Goal: Task Accomplishment & Management: Manage account settings

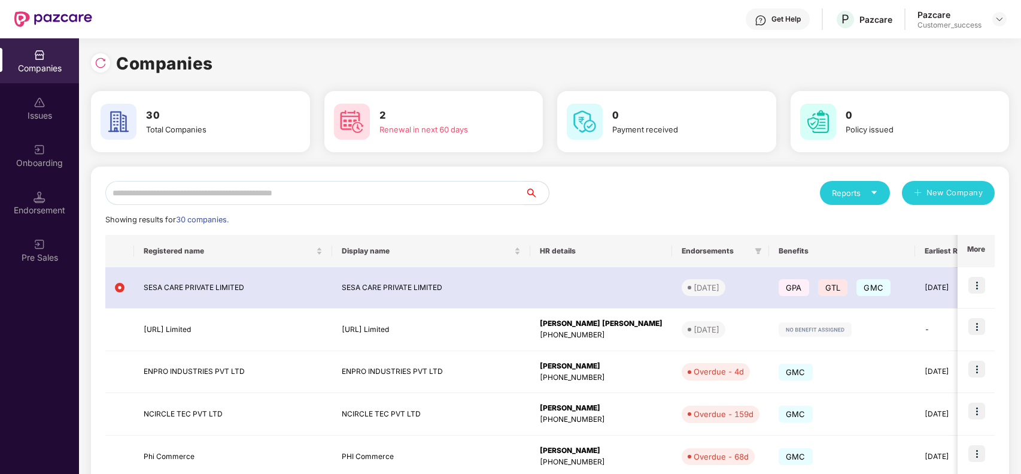
click at [301, 190] on input "text" at bounding box center [315, 193] width 420 height 24
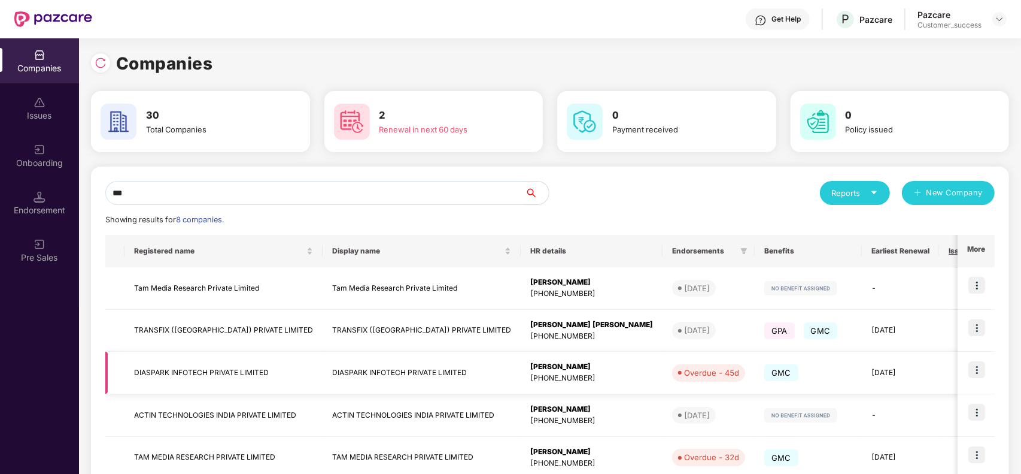
type input "***"
click at [972, 375] on img at bounding box center [977, 369] width 17 height 17
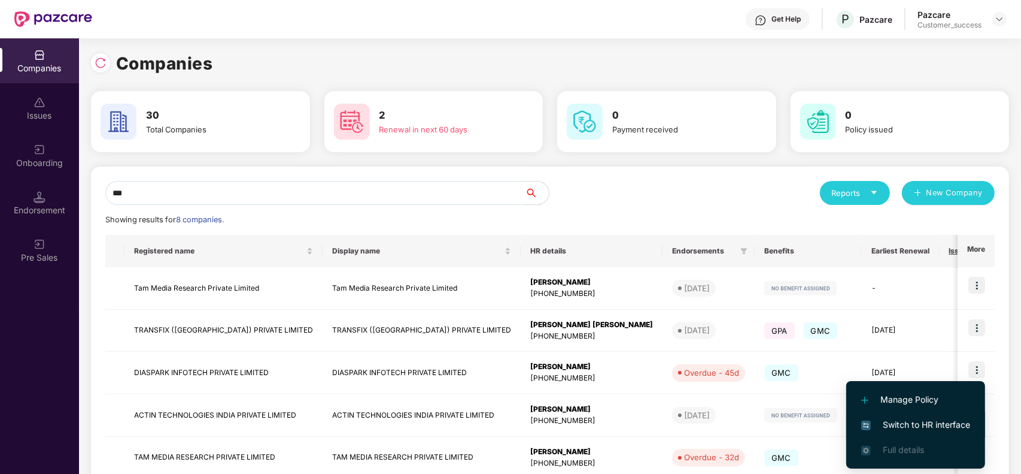
click at [914, 421] on span "Switch to HR interface" at bounding box center [915, 424] width 109 height 13
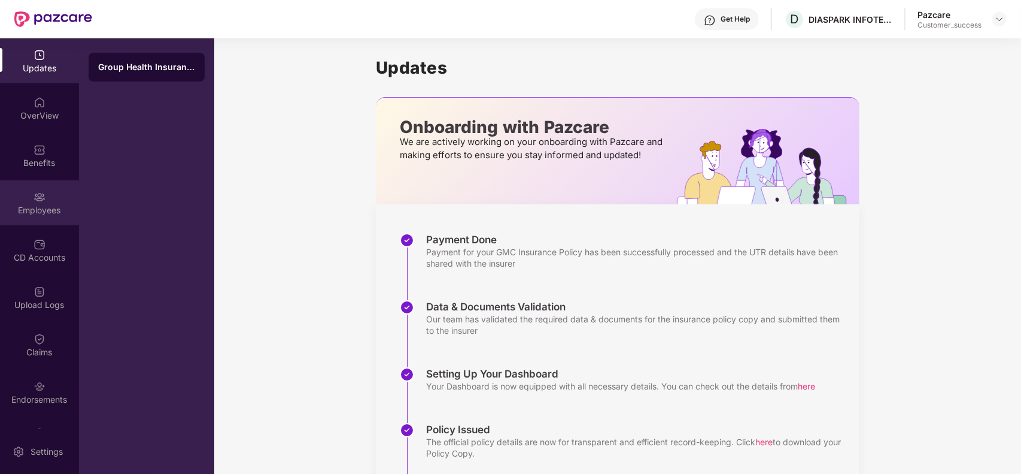
click at [44, 208] on div "Employees" at bounding box center [39, 210] width 79 height 12
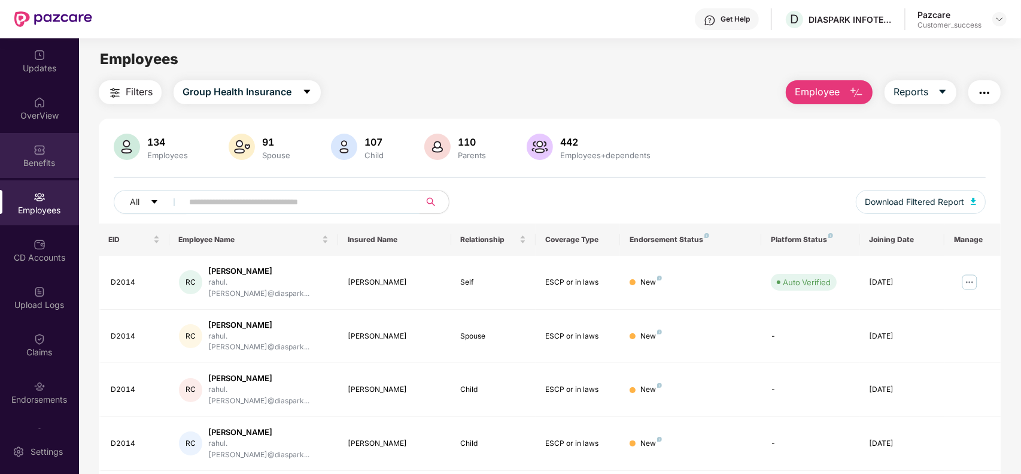
click at [46, 169] on div "Benefits" at bounding box center [39, 155] width 79 height 45
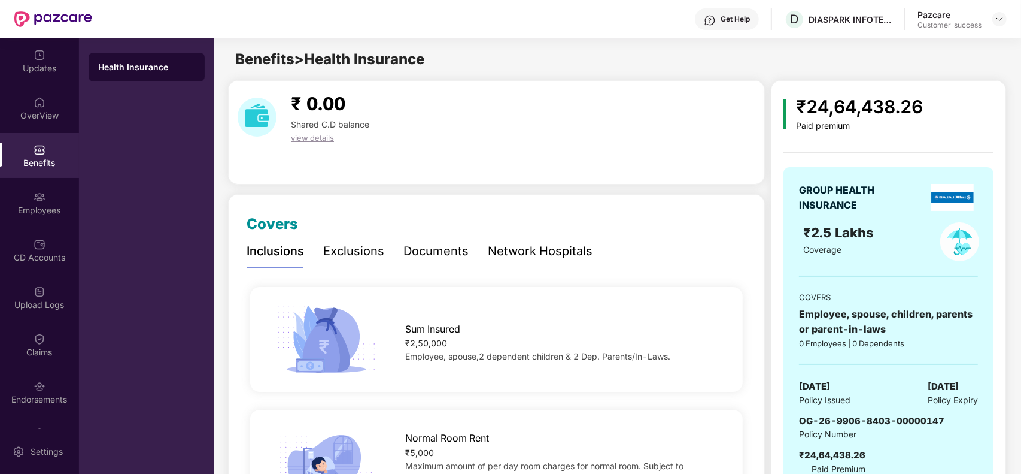
click at [499, 139] on div "₹ 0.00 Shared C.D balance view details" at bounding box center [496, 117] width 527 height 54
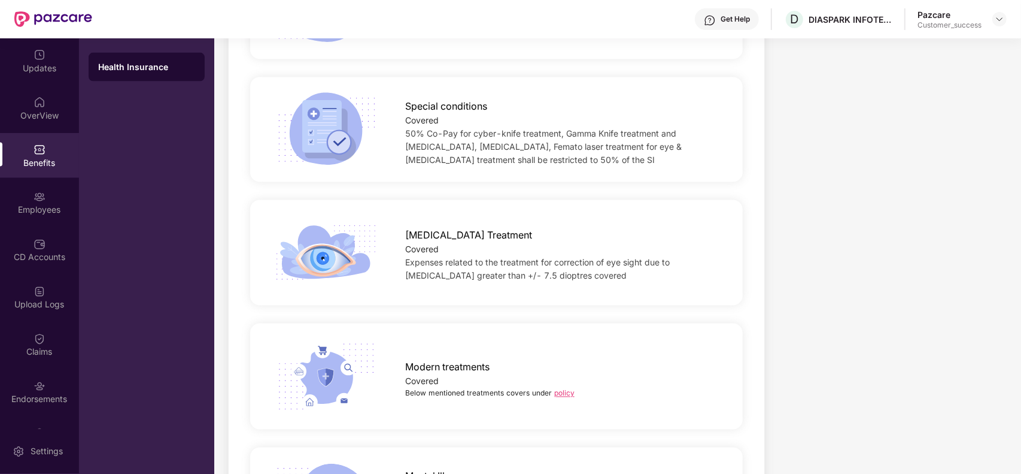
scroll to position [1886, 0]
drag, startPoint x: 584, startPoint y: 277, endPoint x: 399, endPoint y: 235, distance: 189.7
click at [399, 235] on div "[MEDICAL_DATA] Treatment Covered Expenses related to the treatment for correcti…" at bounding box center [563, 250] width 354 height 60
copy div "[MEDICAL_DATA] Treatment Covered Expenses related to the treatment for correcti…"
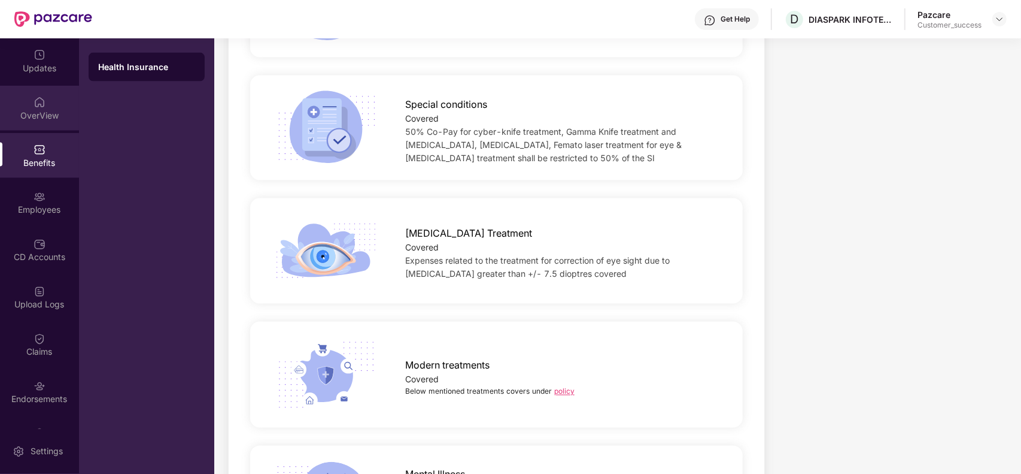
click at [35, 115] on div "OverView" at bounding box center [39, 116] width 79 height 12
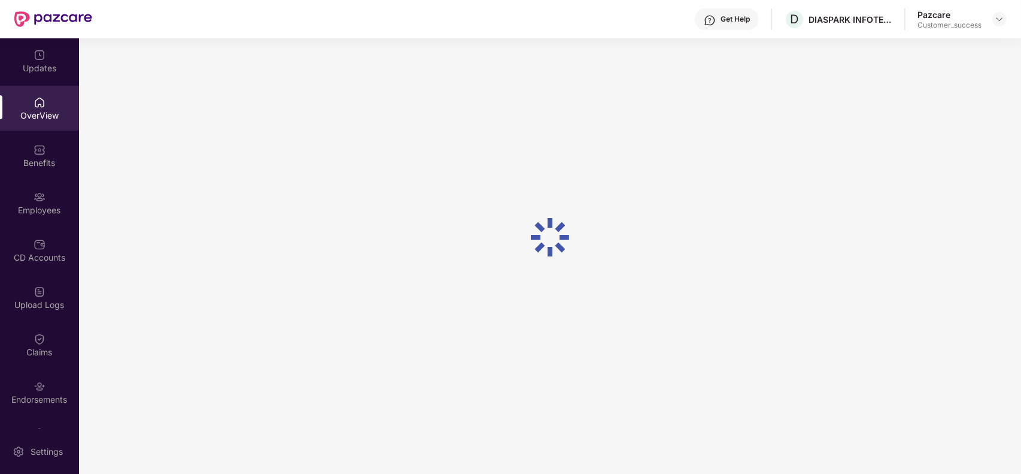
scroll to position [38, 0]
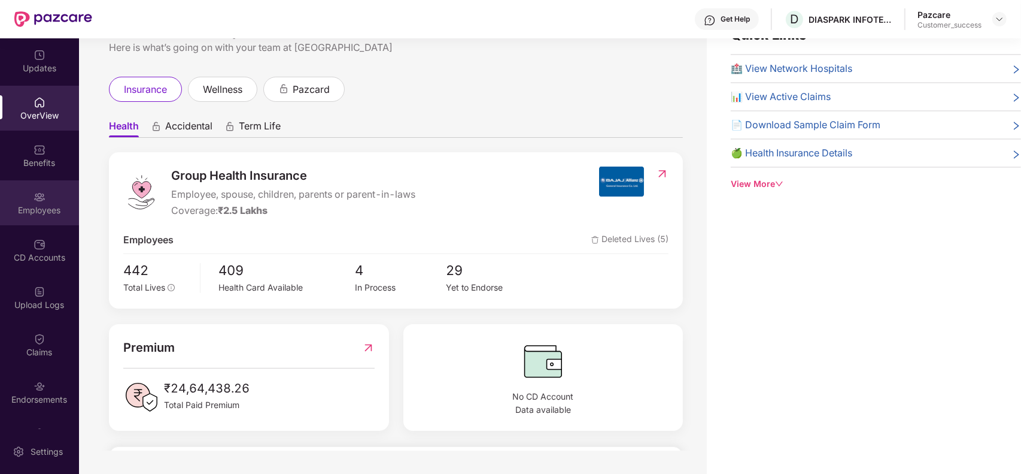
click at [34, 195] on img at bounding box center [40, 197] width 12 height 12
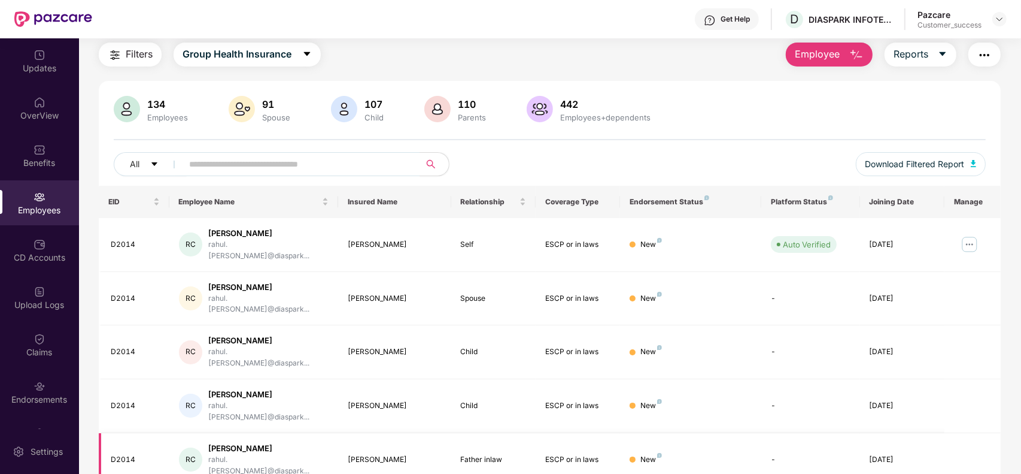
scroll to position [263, 0]
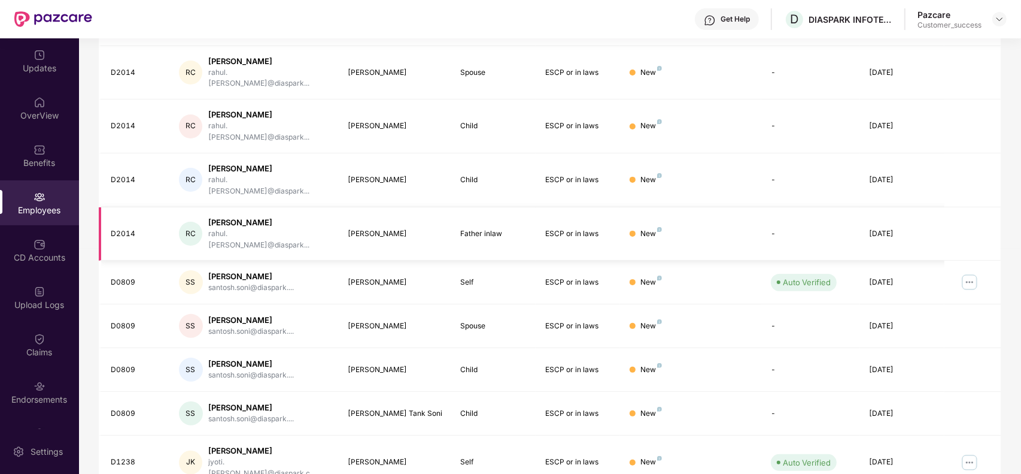
click at [230, 207] on td "RC Rahul Jaggo [PERSON_NAME].[PERSON_NAME]@diaspark..." at bounding box center [253, 234] width 169 height 54
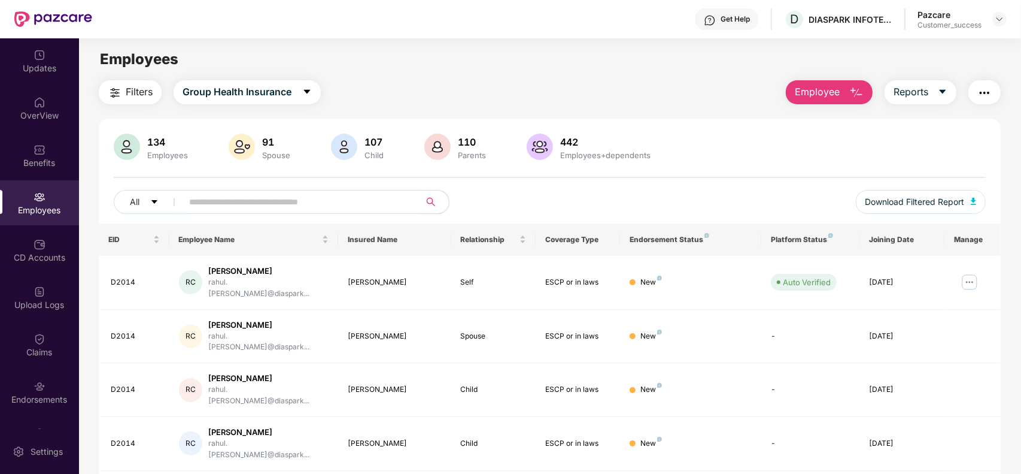
click at [340, 202] on input "text" at bounding box center [296, 202] width 215 height 18
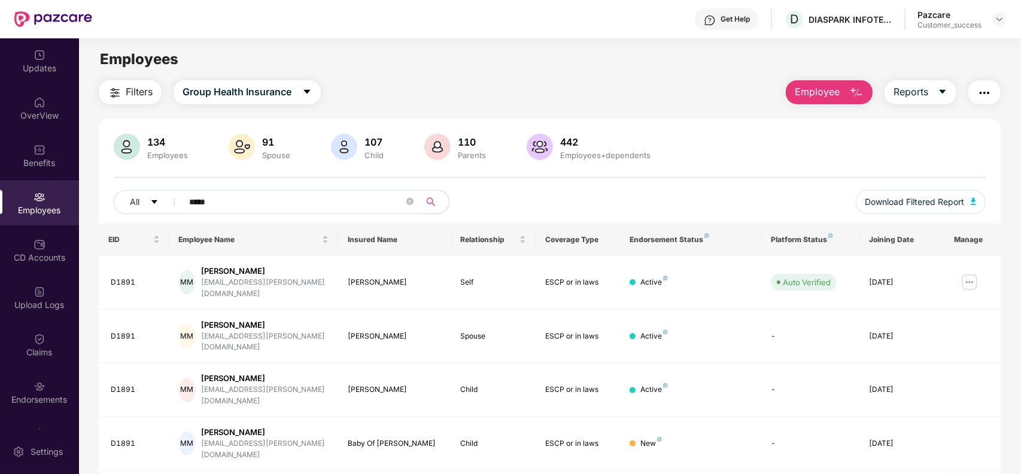
type input "*****"
click at [25, 163] on div "Benefits" at bounding box center [39, 163] width 79 height 12
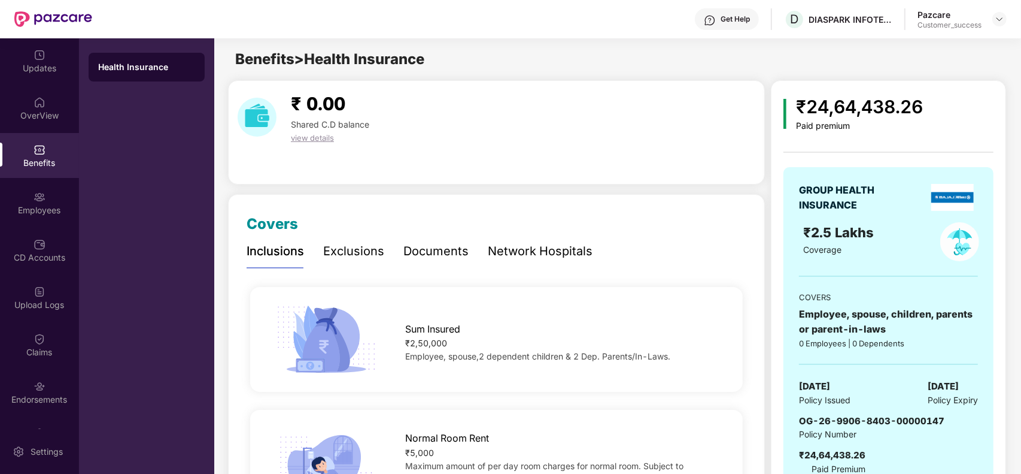
click at [863, 169] on div "GROUP HEALTH INSURANCE ₹2.5 Lakhs Coverage COVERS Employee, spouse, children, p…" at bounding box center [889, 329] width 210 height 324
drag, startPoint x: 944, startPoint y: 417, endPoint x: 886, endPoint y: 416, distance: 58.1
click at [886, 416] on div "OG-26-9906-8403-00000147 Policy Number ₹24,64,438.26 Paid Premium" at bounding box center [888, 445] width 179 height 62
copy span "OG-26-9906-8403-00000147"
click at [44, 211] on div "Employees" at bounding box center [39, 210] width 79 height 12
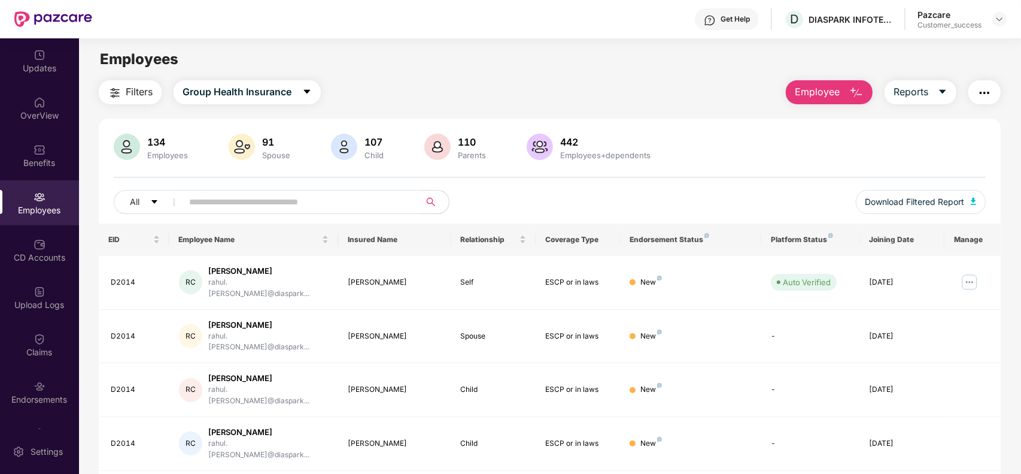
paste input "*****"
click at [292, 201] on input "*****" at bounding box center [296, 202] width 215 height 18
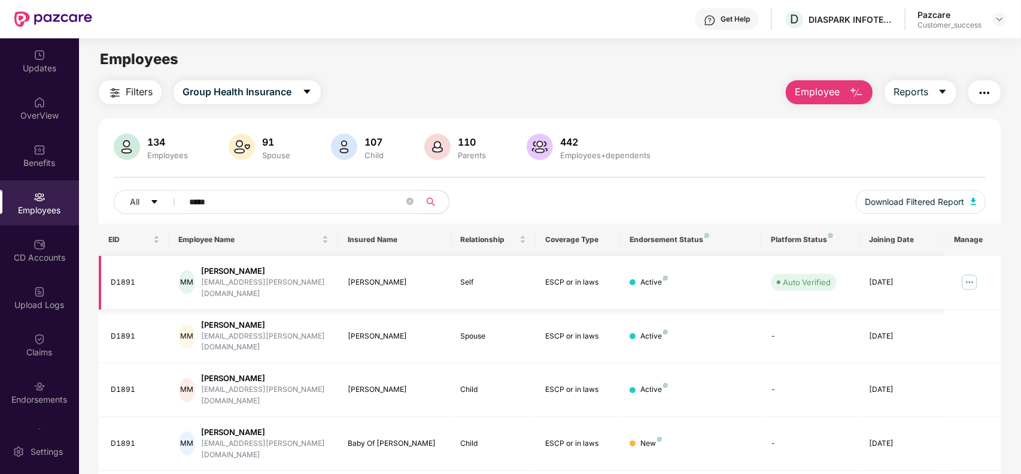
type input "*****"
click at [967, 280] on img at bounding box center [969, 281] width 19 height 19
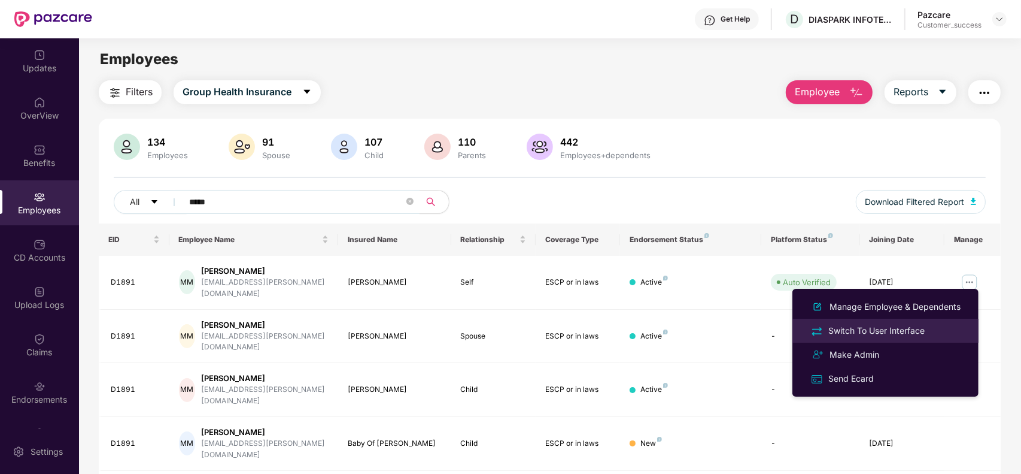
click at [884, 327] on div "Switch To User Interface" at bounding box center [876, 330] width 101 height 13
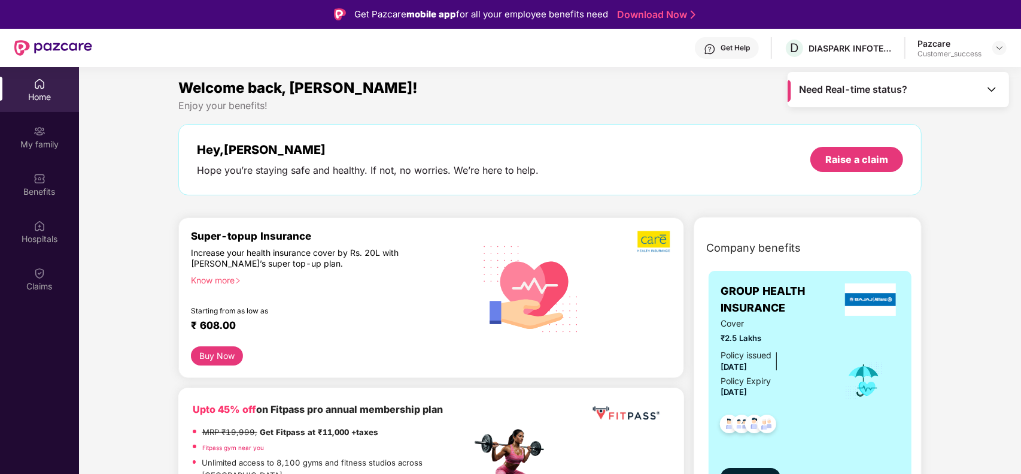
click at [817, 408] on div at bounding box center [775, 421] width 108 height 44
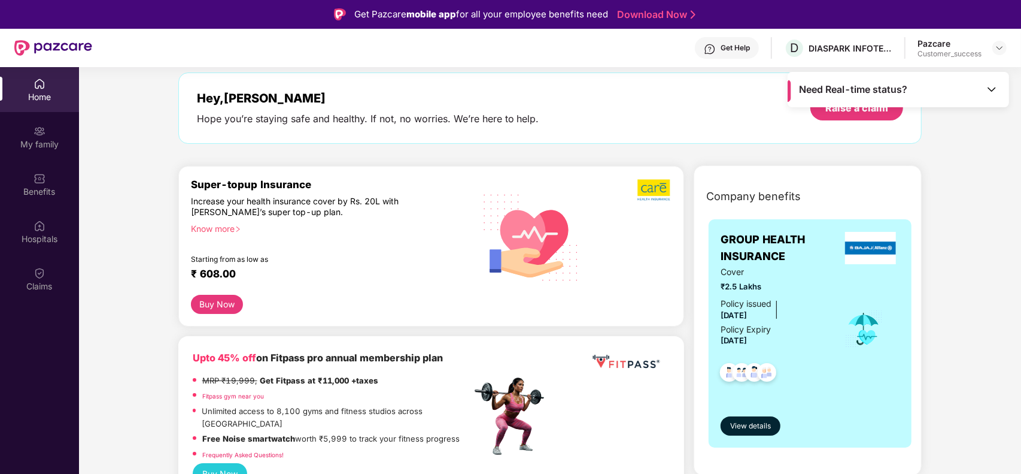
scroll to position [60, 0]
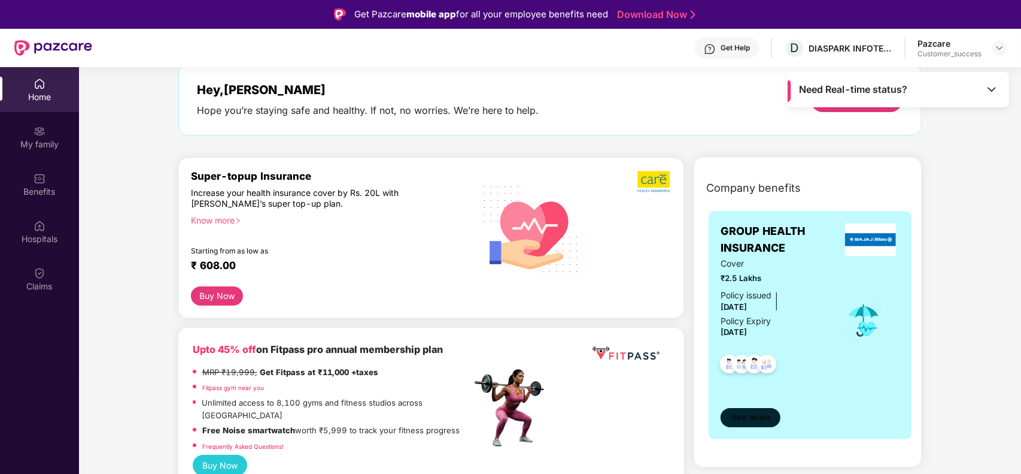
click at [751, 411] on button "View details" at bounding box center [751, 417] width 60 height 19
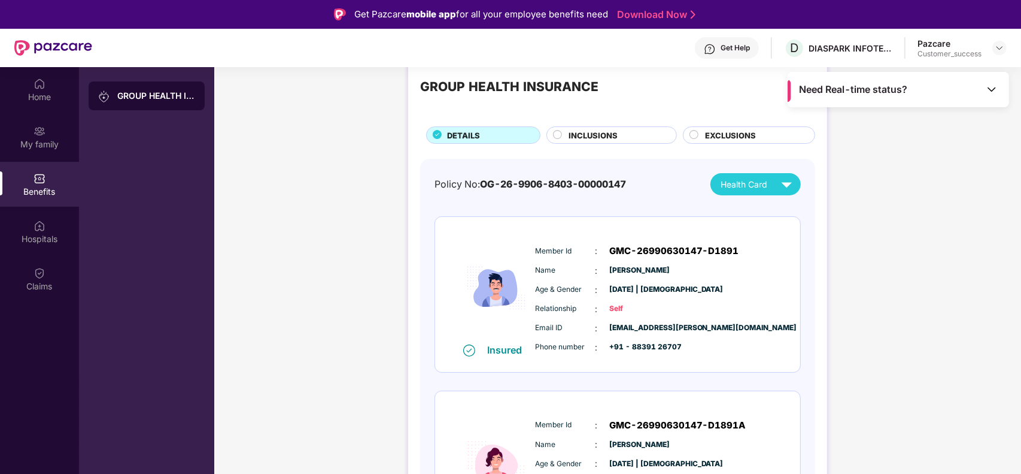
scroll to position [30, 0]
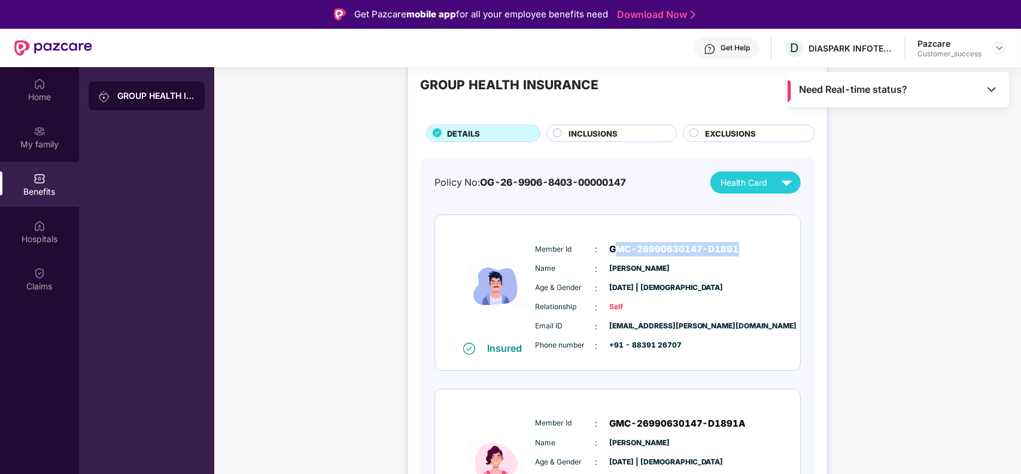
drag, startPoint x: 738, startPoint y: 245, endPoint x: 612, endPoint y: 253, distance: 126.5
click at [612, 253] on div "Member Id : GMC-26990630147-D1891" at bounding box center [654, 249] width 238 height 14
copy span "GMC-26990630147-D1891"
click at [49, 144] on div "My family" at bounding box center [39, 144] width 79 height 12
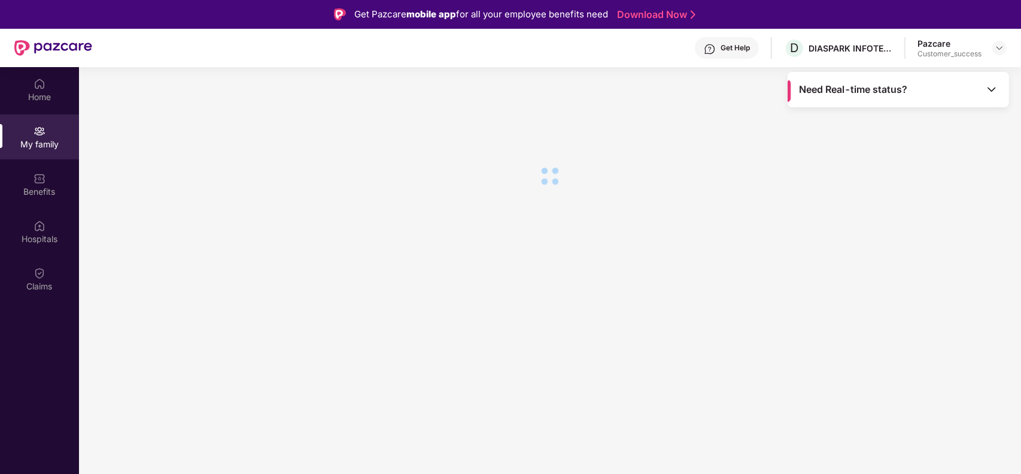
scroll to position [0, 0]
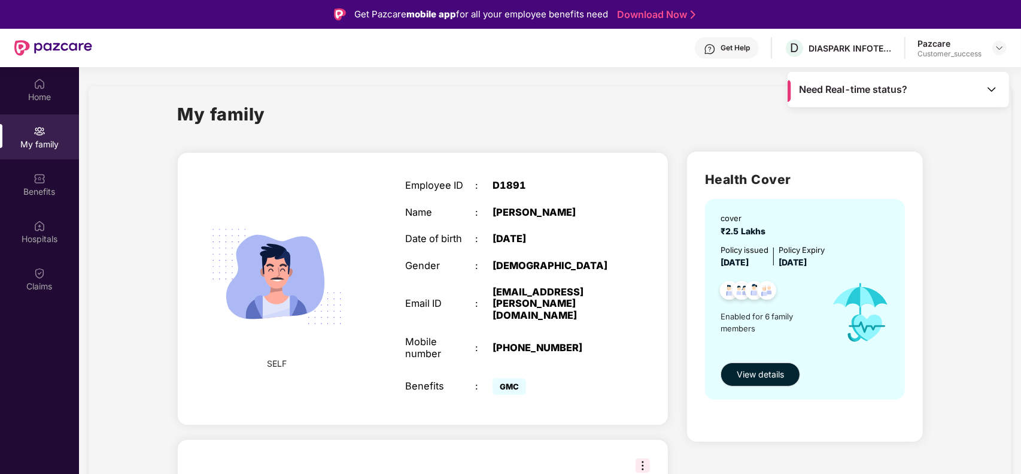
click at [505, 184] on div "D1891" at bounding box center [554, 185] width 122 height 11
copy div "D1891"
click at [572, 115] on div "My family" at bounding box center [550, 121] width 745 height 41
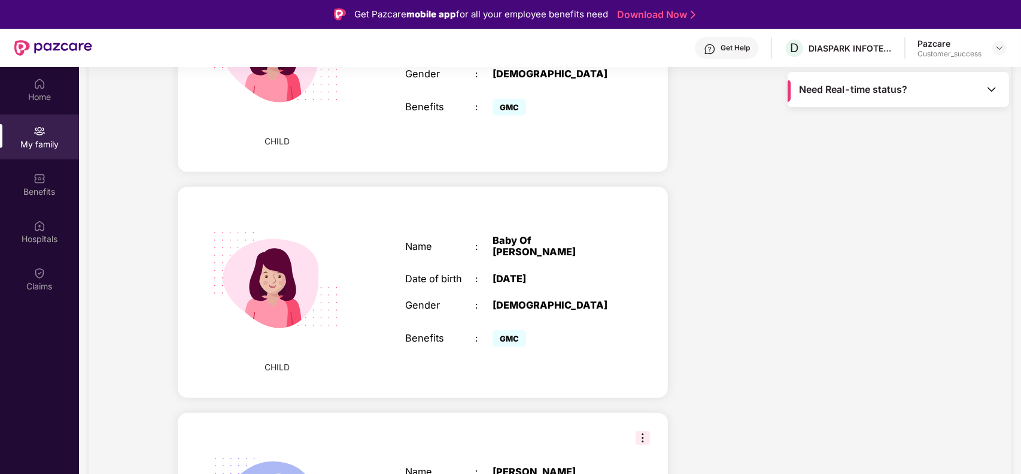
scroll to position [838, 0]
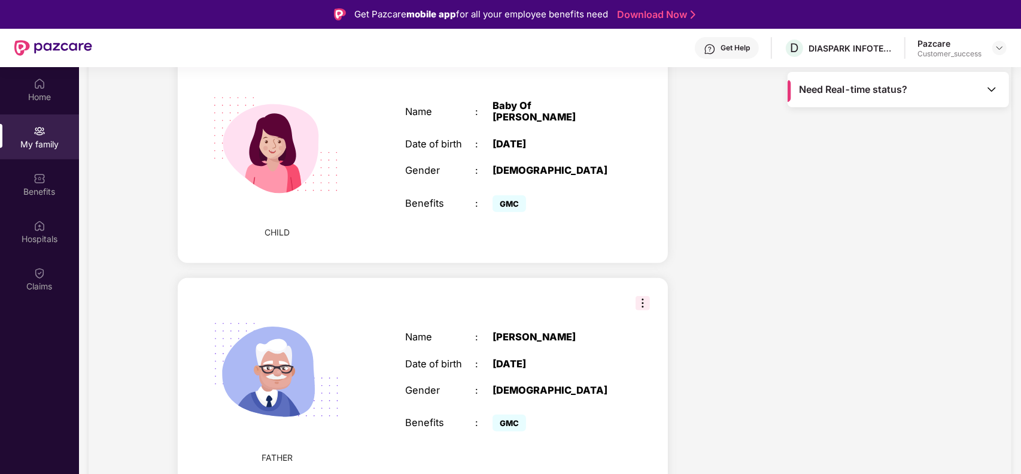
click at [548, 138] on div "[DATE]" at bounding box center [554, 143] width 122 height 11
drag, startPoint x: 558, startPoint y: 117, endPoint x: 495, endPoint y: 114, distance: 62.9
click at [495, 138] on div "[DATE]" at bounding box center [554, 143] width 122 height 11
copy div "[DATE]"
drag, startPoint x: 600, startPoint y: 89, endPoint x: 494, endPoint y: 91, distance: 106.6
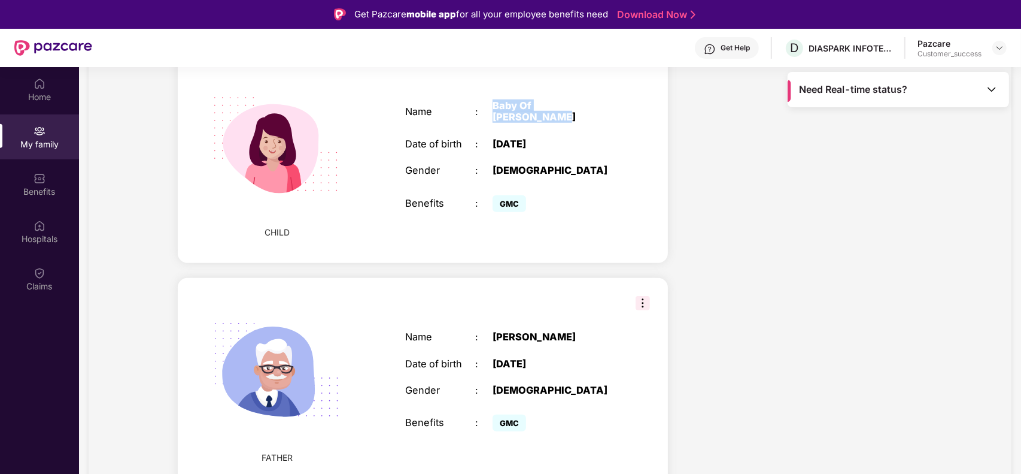
click at [494, 100] on div "Baby Of [PERSON_NAME]" at bounding box center [554, 111] width 122 height 23
copy div "Baby Of [PERSON_NAME]"
click at [551, 220] on div "CHILD Name : Baby Of [PERSON_NAME] Date of birth : [DEMOGRAPHIC_DATA] Gender : …" at bounding box center [423, 157] width 490 height 210
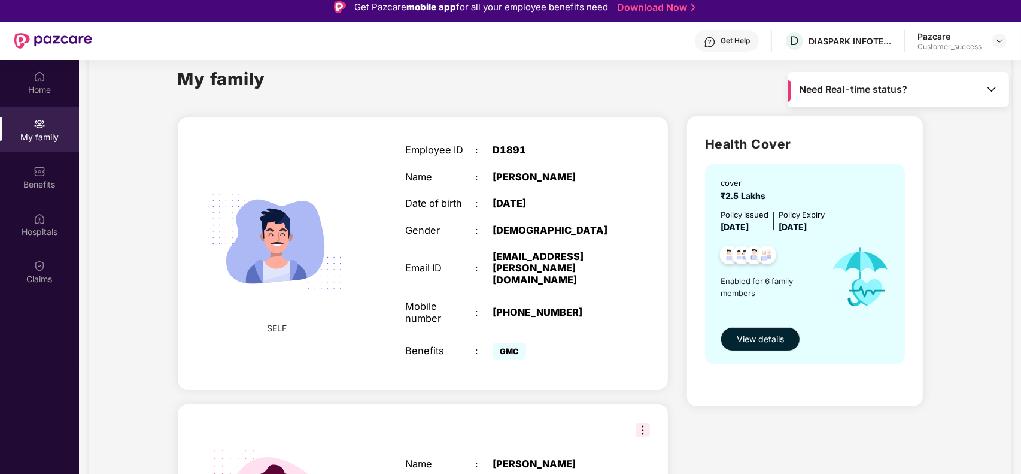
scroll to position [30, 0]
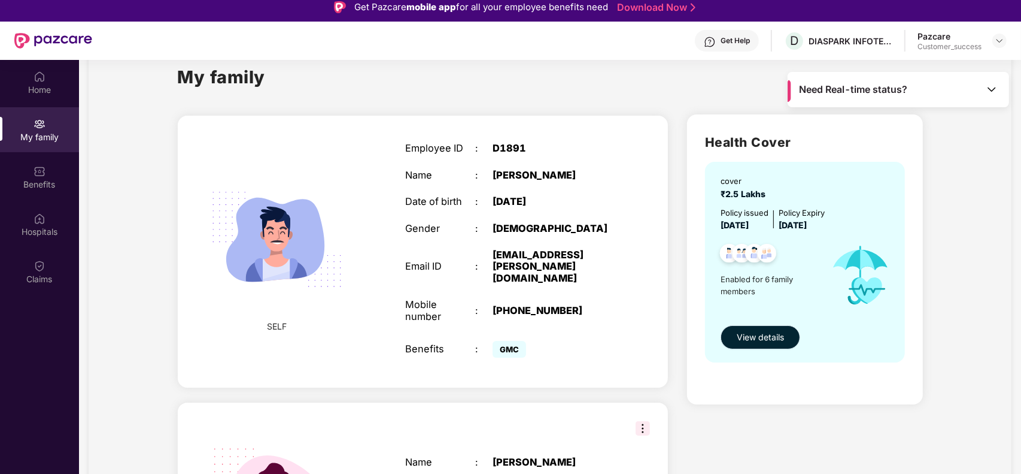
click at [743, 342] on span "View details" at bounding box center [760, 336] width 47 height 13
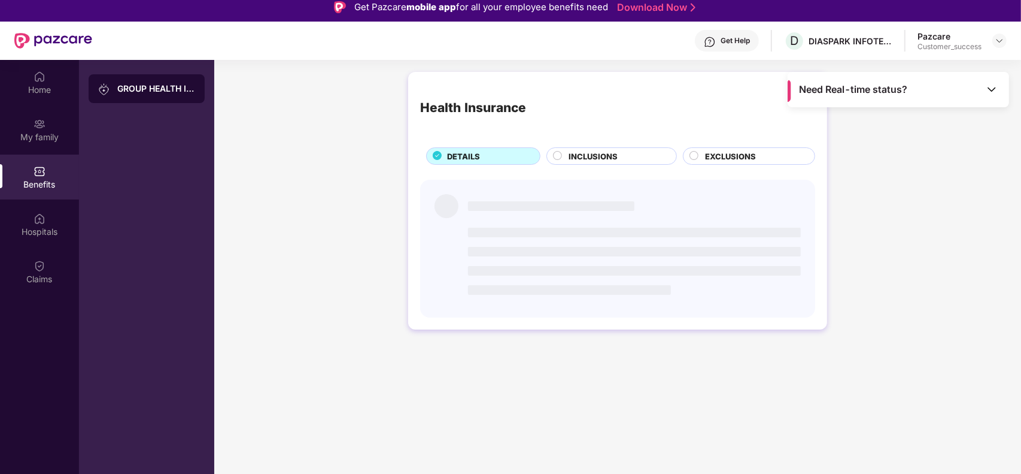
scroll to position [0, 0]
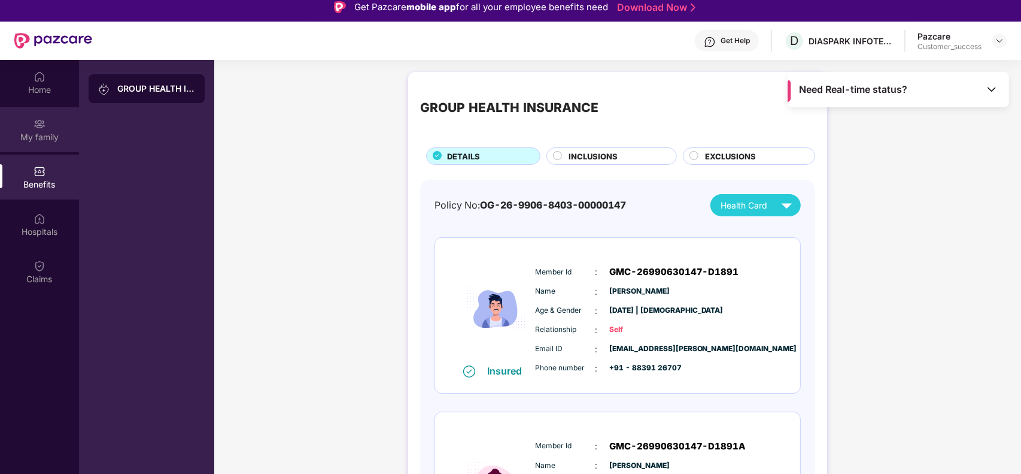
click at [39, 128] on img at bounding box center [40, 124] width 12 height 12
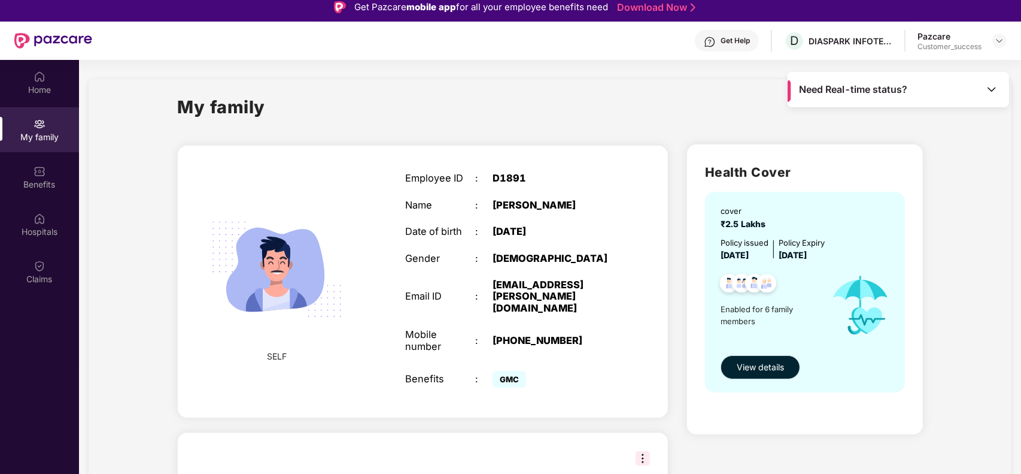
click at [767, 368] on span "View details" at bounding box center [760, 366] width 47 height 13
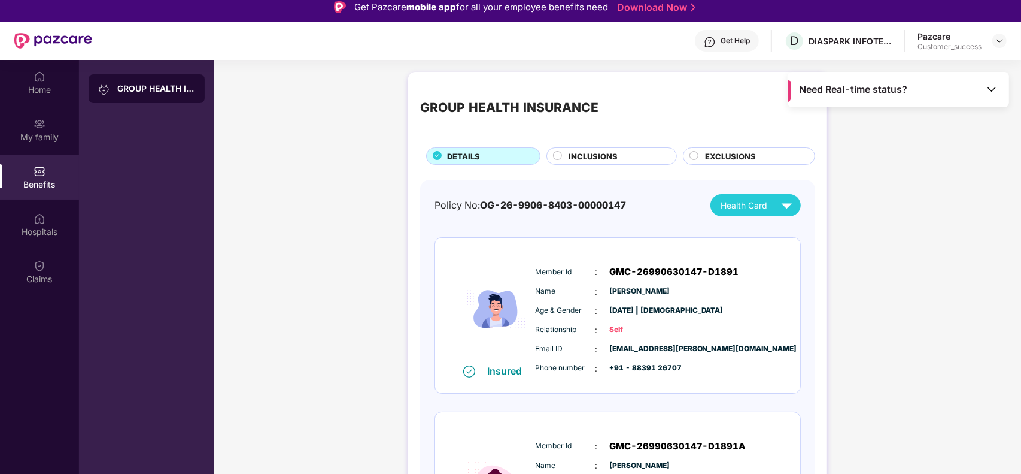
click at [593, 147] on div "INCLUSIONS" at bounding box center [612, 155] width 131 height 17
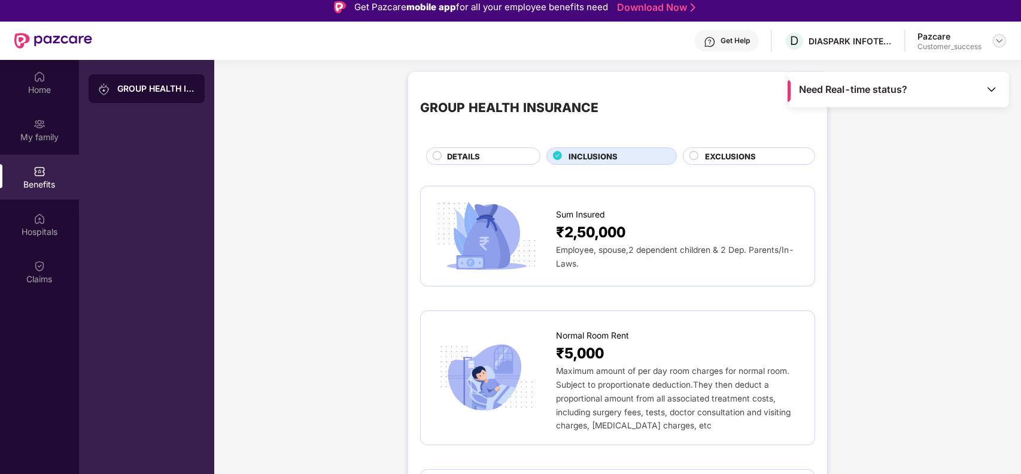
click at [1003, 40] on img at bounding box center [1000, 41] width 10 height 10
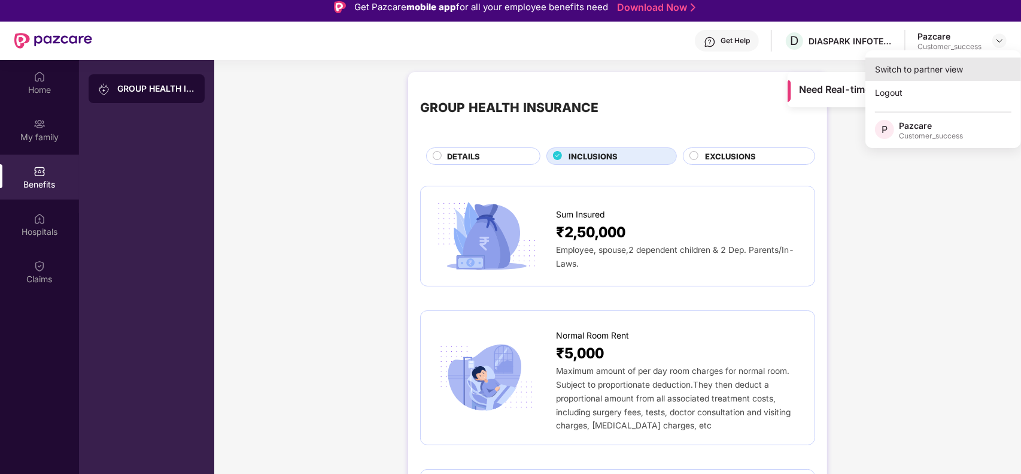
click at [945, 69] on div "Switch to partner view" at bounding box center [944, 68] width 156 height 23
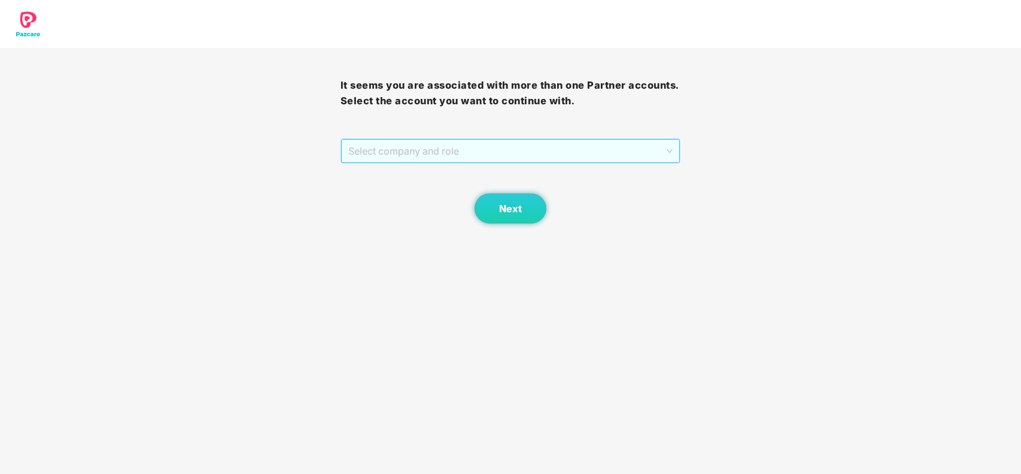
click at [530, 153] on span "Select company and role" at bounding box center [510, 150] width 325 height 23
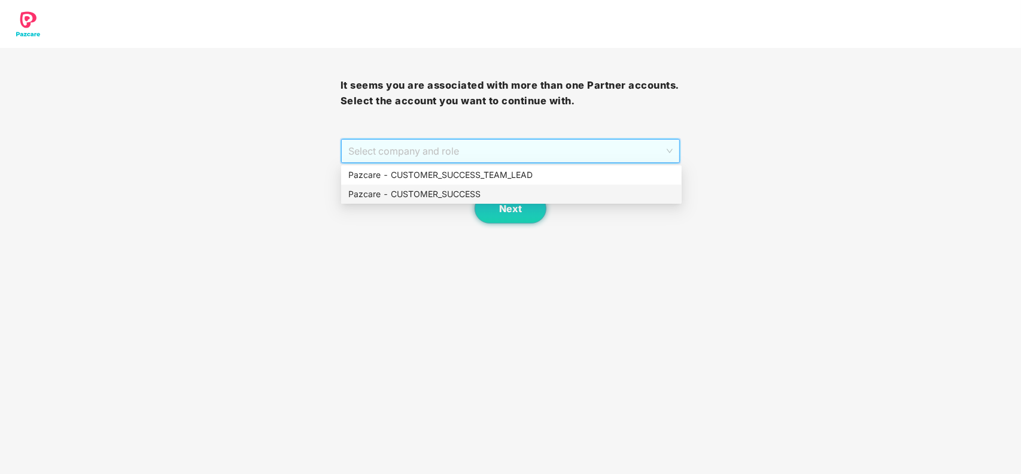
click at [450, 195] on div "Pazcare - CUSTOMER_SUCCESS" at bounding box center [511, 193] width 326 height 13
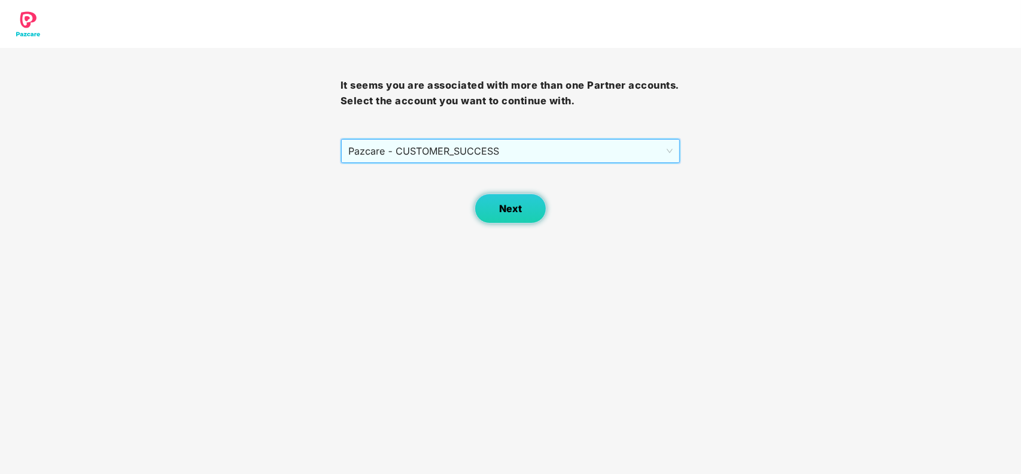
click at [530, 222] on button "Next" at bounding box center [511, 208] width 72 height 30
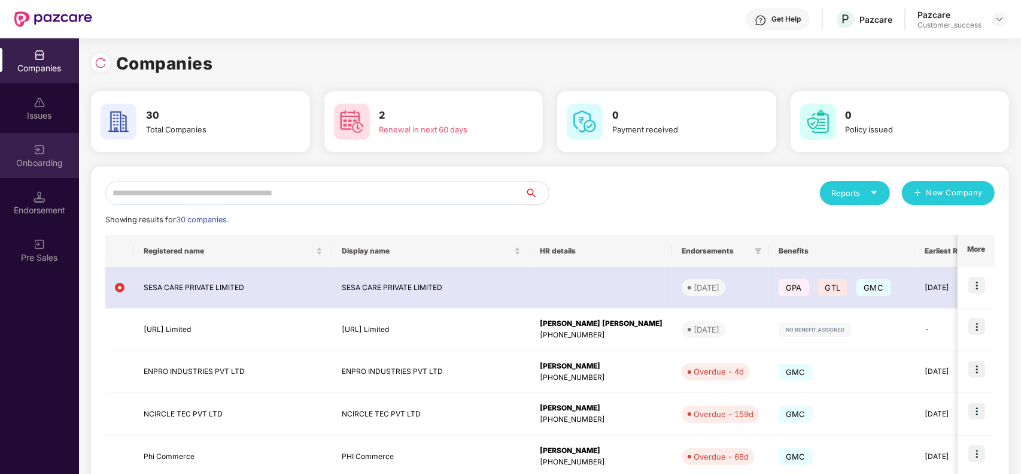
click at [41, 151] on img at bounding box center [40, 150] width 12 height 12
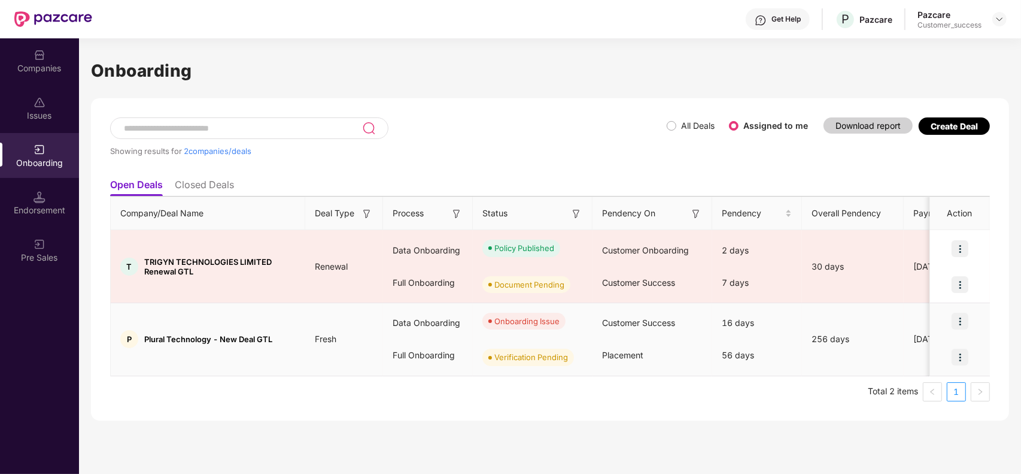
click at [961, 322] on img at bounding box center [960, 321] width 17 height 17
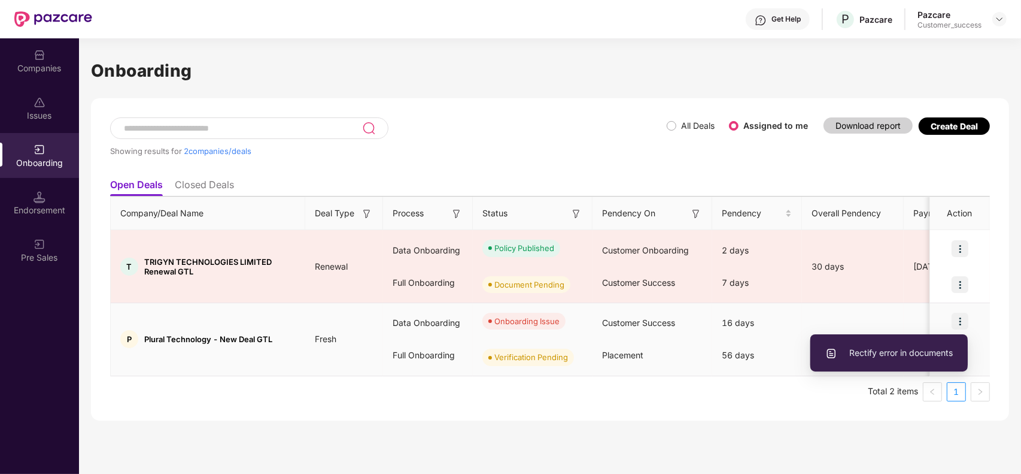
click at [899, 348] on span "Rectify error in documents" at bounding box center [890, 352] width 128 height 13
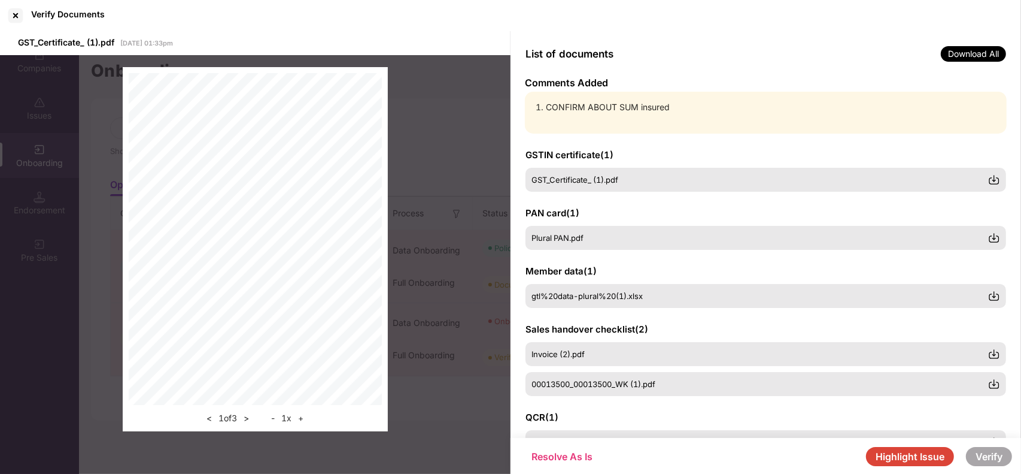
click at [716, 134] on div "GSTIN certificate ( 1 ) GST_Certificate_ (1).pdf PAN card ( 1 ) Plural PAN.pdf …" at bounding box center [766, 286] width 511 height 304
click at [994, 298] on img at bounding box center [994, 296] width 12 height 12
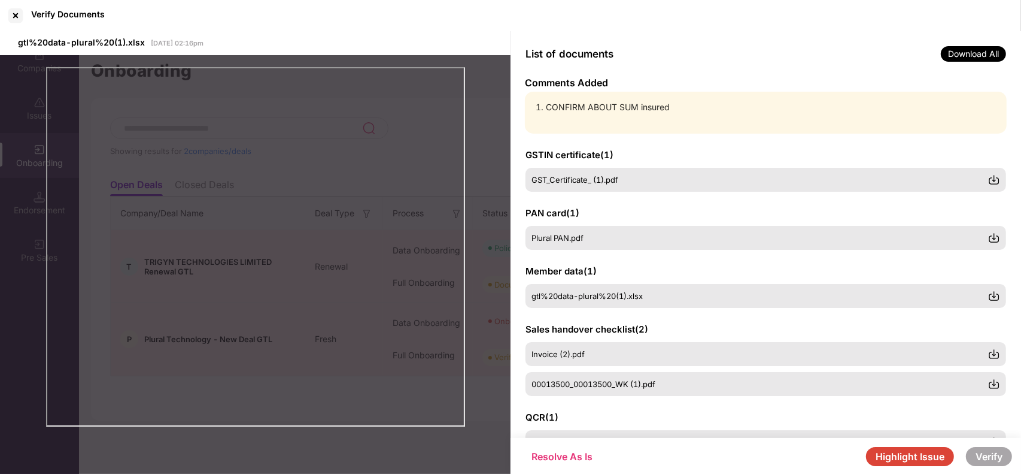
click at [816, 151] on div "GSTIN certificate ( 1 ) GST_Certificate_ (1).pdf" at bounding box center [766, 169] width 481 height 43
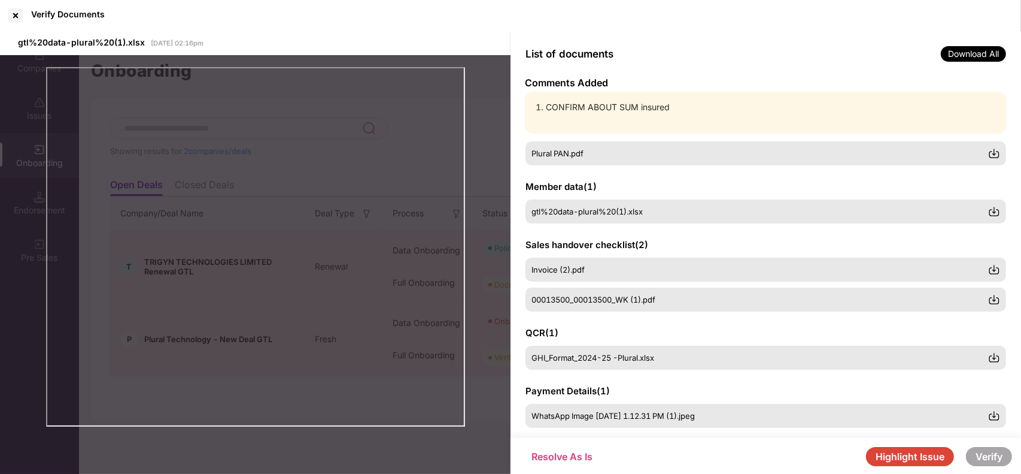
scroll to position [274, 0]
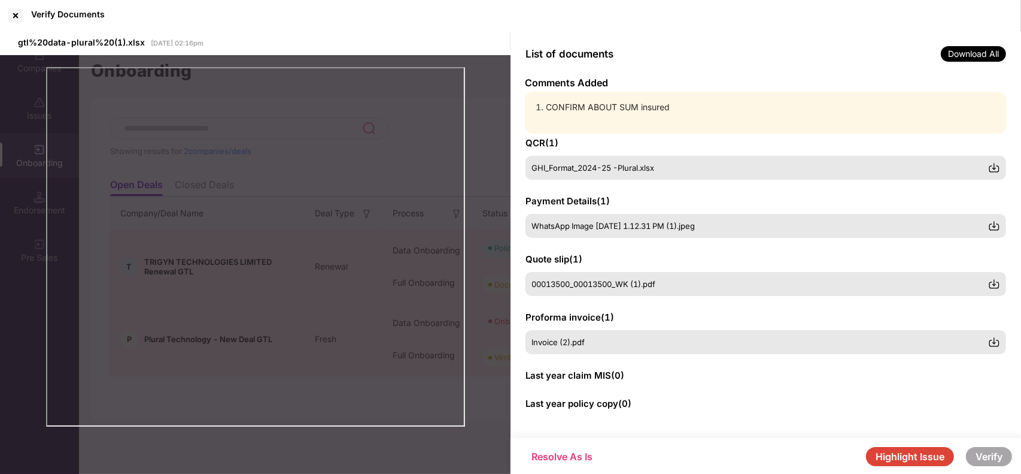
click at [719, 103] on li "CONFIRM ABOUT SUM insured" at bounding box center [772, 107] width 452 height 13
click at [18, 18] on div at bounding box center [15, 15] width 19 height 19
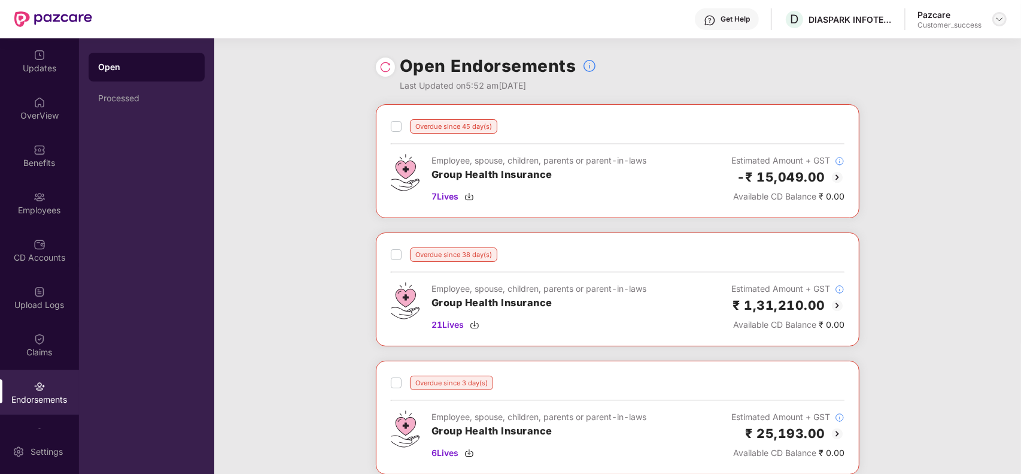
click at [996, 20] on img at bounding box center [1000, 19] width 10 height 10
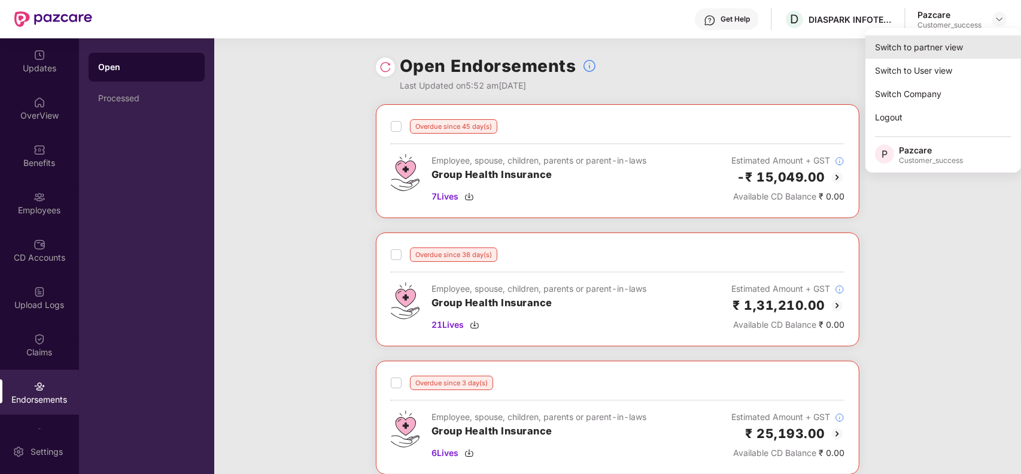
click at [932, 47] on div "Switch to partner view" at bounding box center [944, 46] width 156 height 23
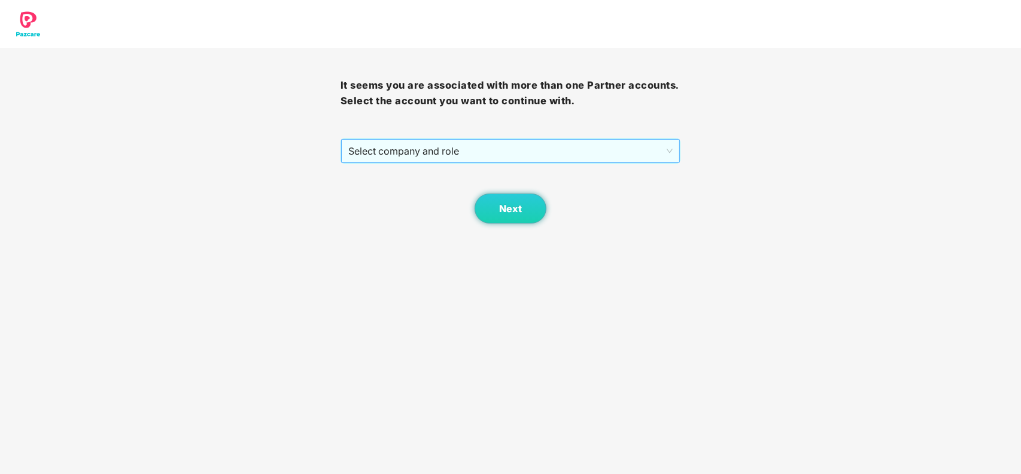
click at [474, 162] on span "Select company and role" at bounding box center [510, 150] width 325 height 23
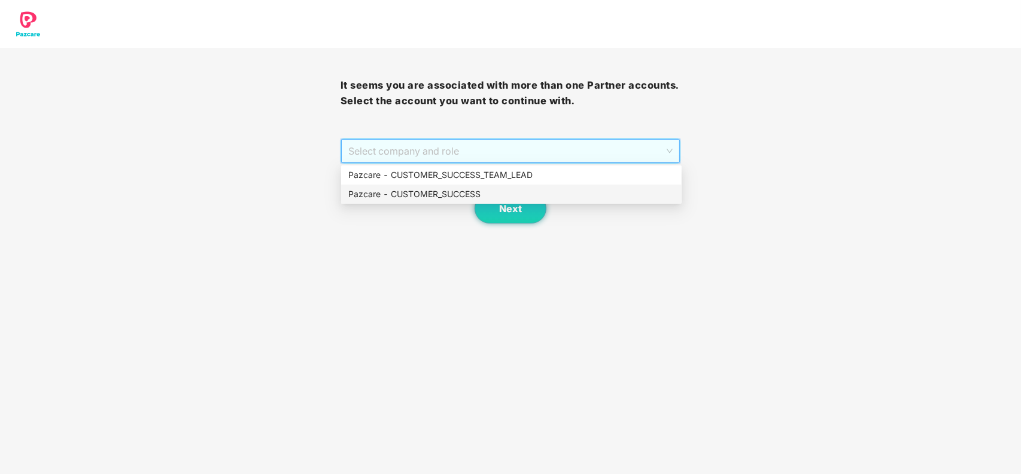
click at [459, 199] on div "Pazcare - CUSTOMER_SUCCESS" at bounding box center [511, 193] width 326 height 13
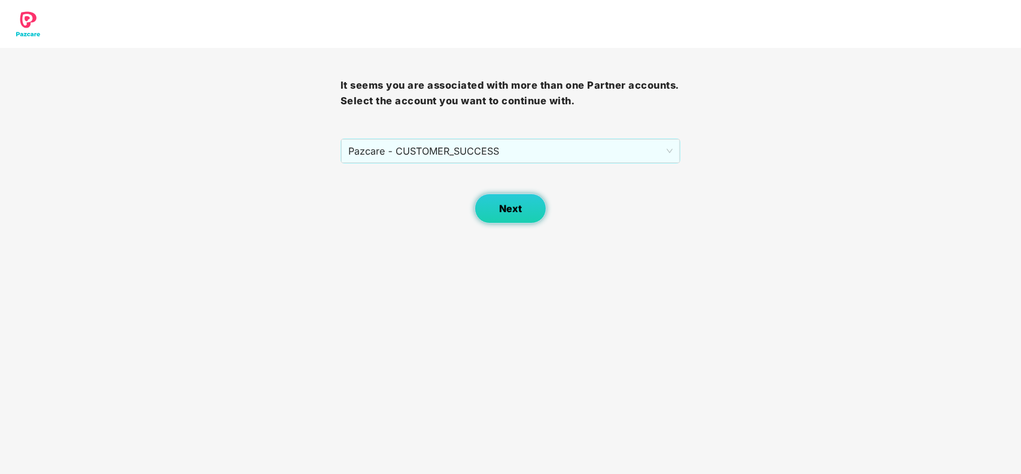
click at [506, 210] on span "Next" at bounding box center [510, 208] width 23 height 11
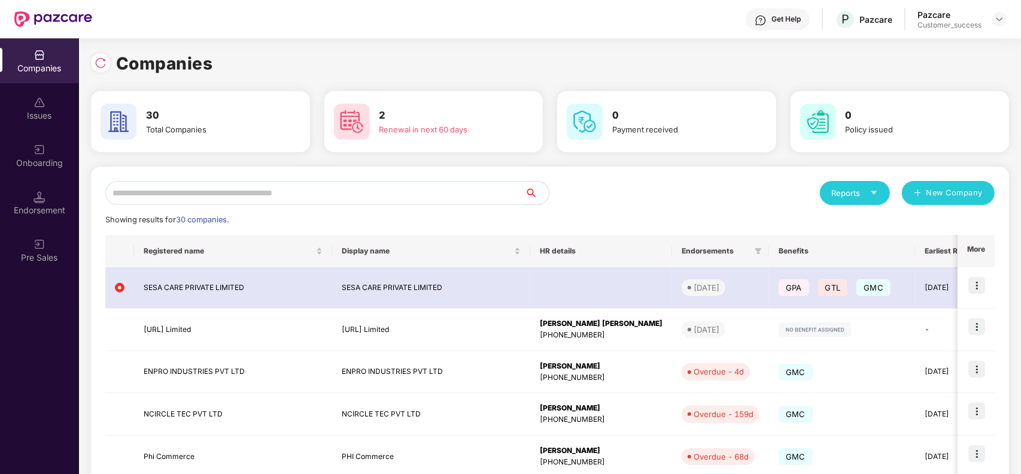
click at [216, 193] on input "text" at bounding box center [315, 193] width 420 height 24
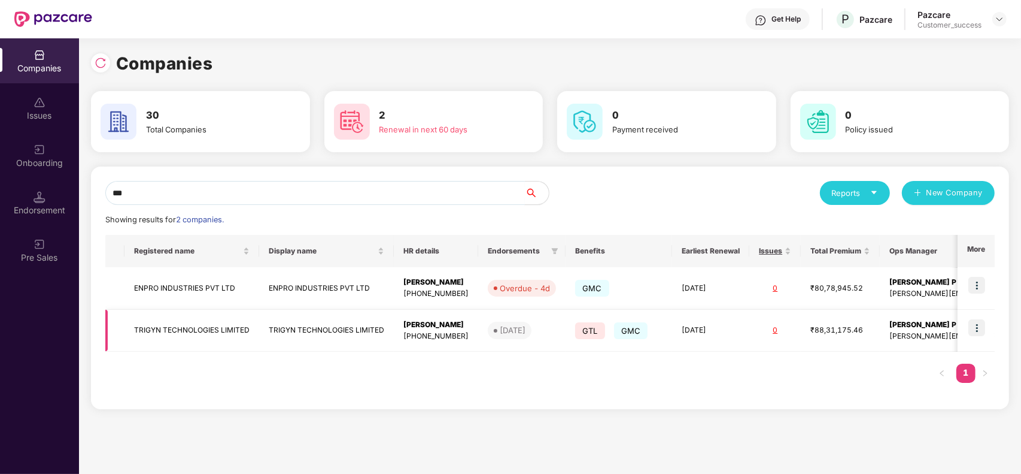
type input "***"
click at [982, 326] on img at bounding box center [977, 327] width 17 height 17
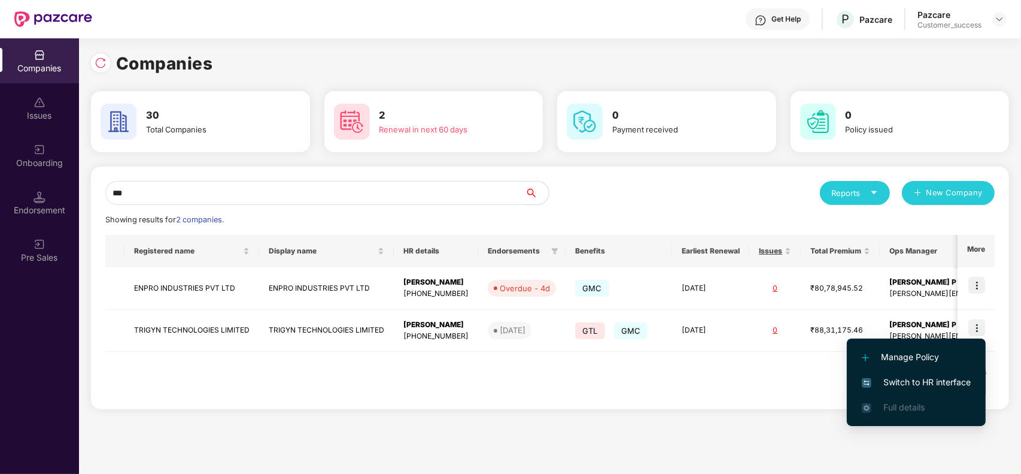
click at [926, 376] on span "Switch to HR interface" at bounding box center [916, 381] width 109 height 13
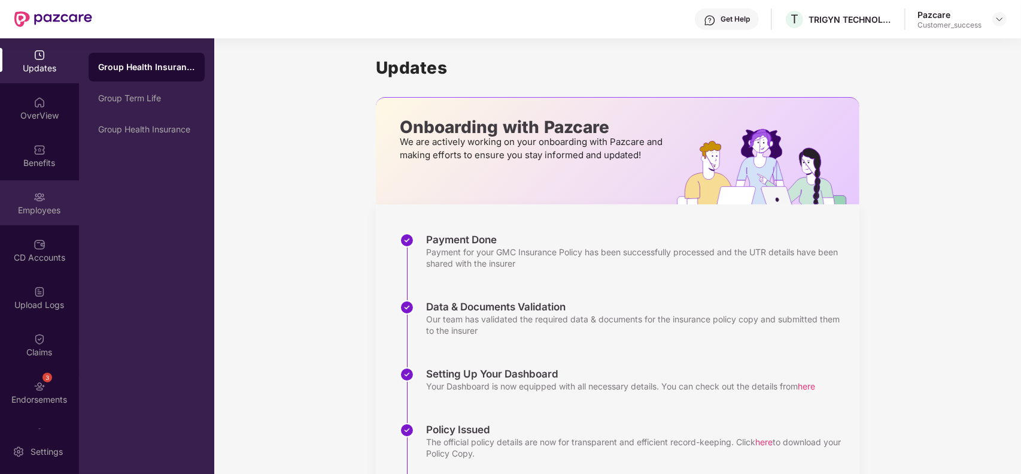
click at [47, 205] on div "Employees" at bounding box center [39, 210] width 79 height 12
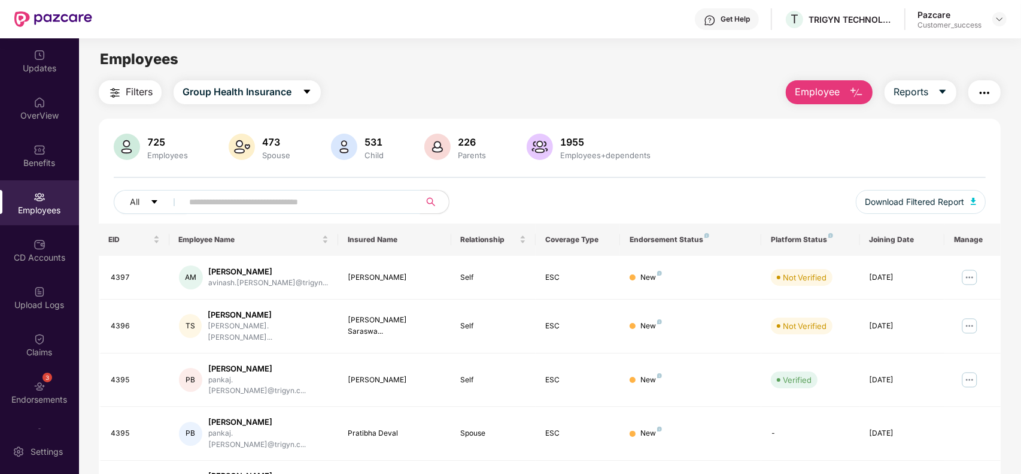
click at [241, 199] on input "text" at bounding box center [296, 202] width 215 height 18
paste input "**********"
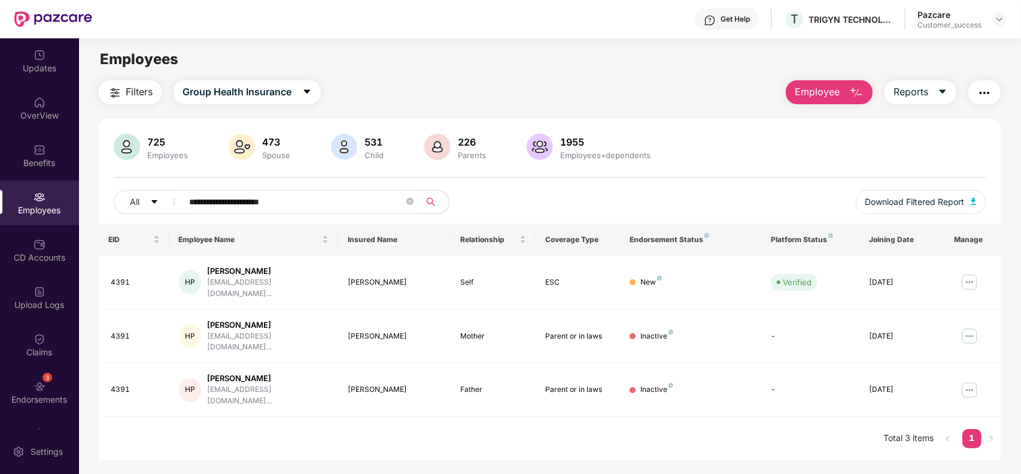
type input "**********"
click at [973, 280] on img at bounding box center [969, 281] width 19 height 19
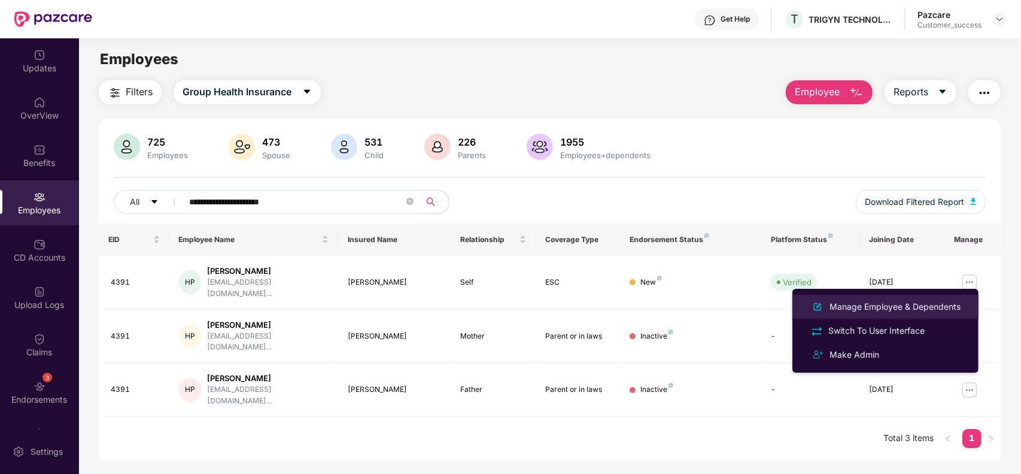
click at [892, 300] on div "Manage Employee & Dependents" at bounding box center [895, 306] width 136 height 13
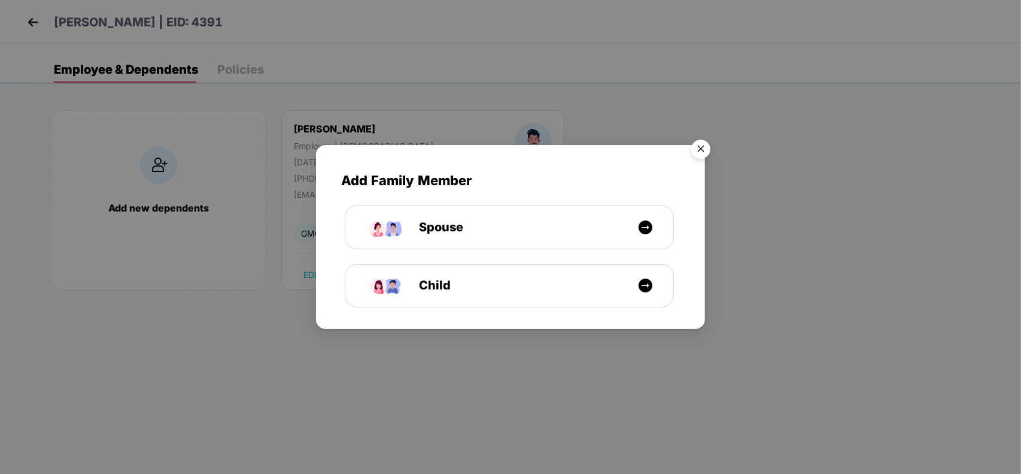
click at [699, 148] on img "Close" at bounding box center [701, 151] width 34 height 34
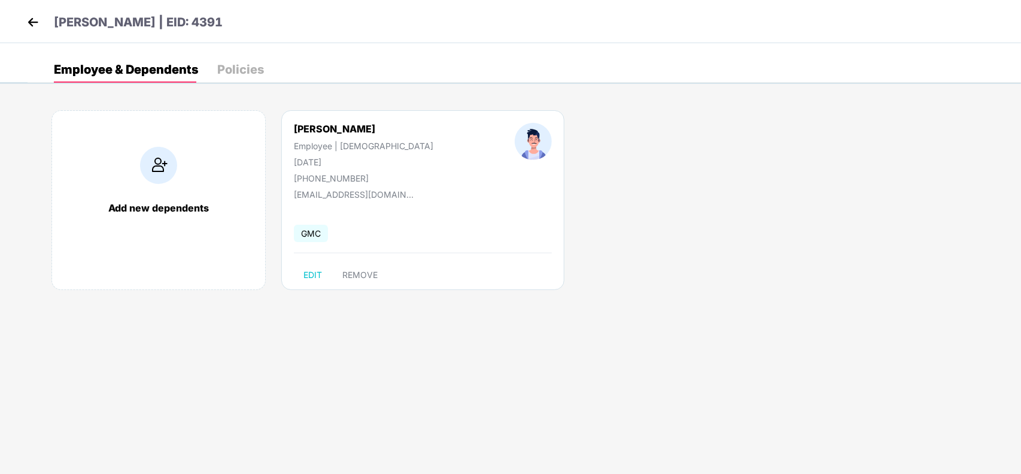
click at [30, 29] on img at bounding box center [33, 22] width 18 height 18
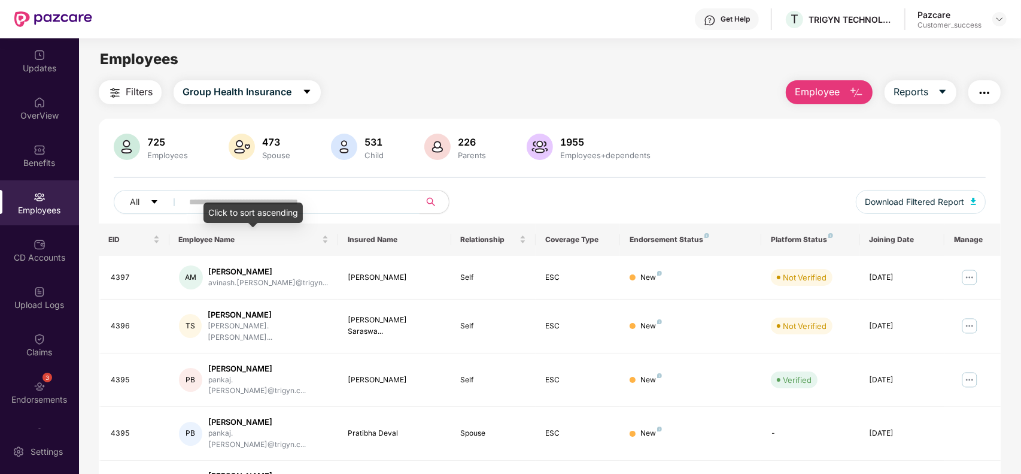
click at [273, 205] on div "Click to sort ascending" at bounding box center [253, 212] width 99 height 20
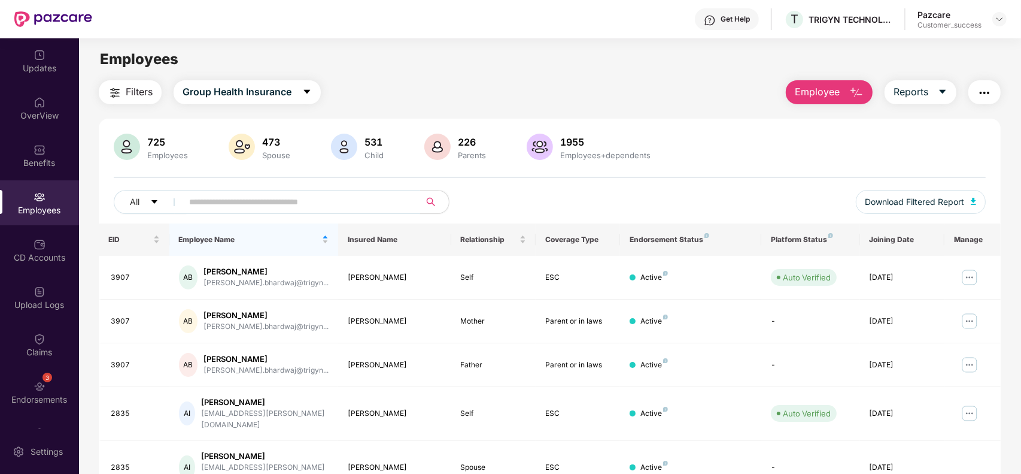
click at [337, 202] on input "text" at bounding box center [296, 202] width 215 height 18
paste input "**********"
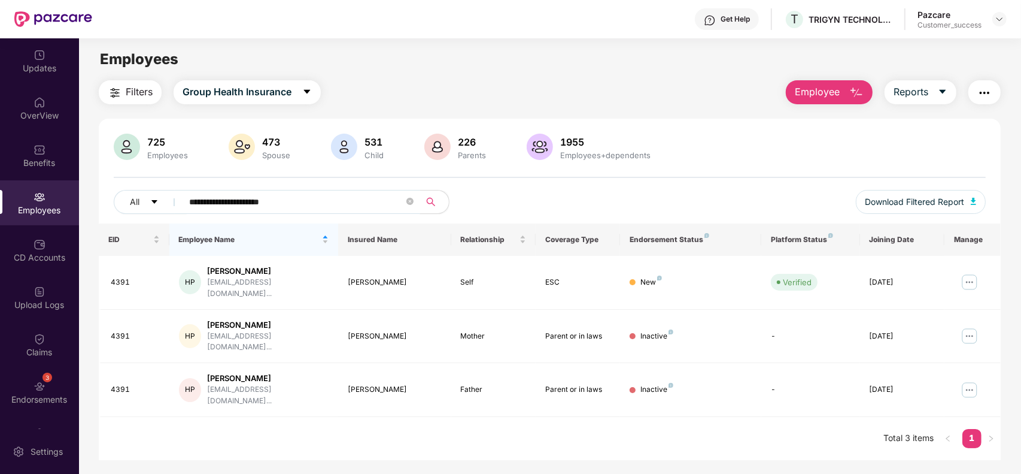
type input "**********"
click at [965, 279] on img at bounding box center [969, 281] width 19 height 19
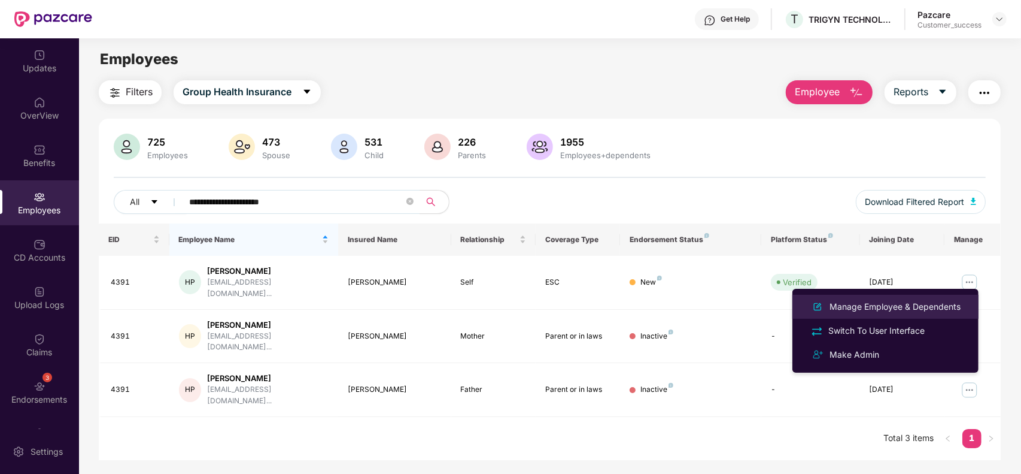
click at [893, 301] on div "Manage Employee & Dependents" at bounding box center [895, 306] width 136 height 13
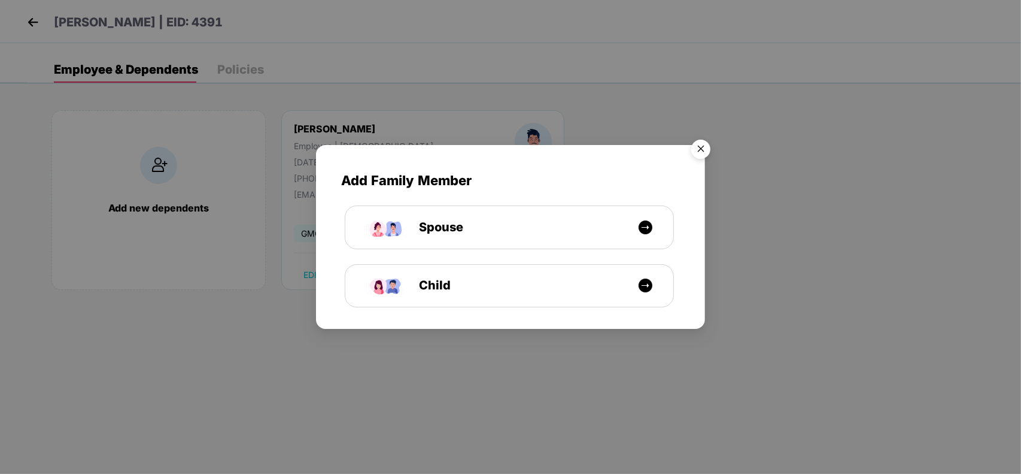
click at [704, 148] on img "Close" at bounding box center [701, 151] width 34 height 34
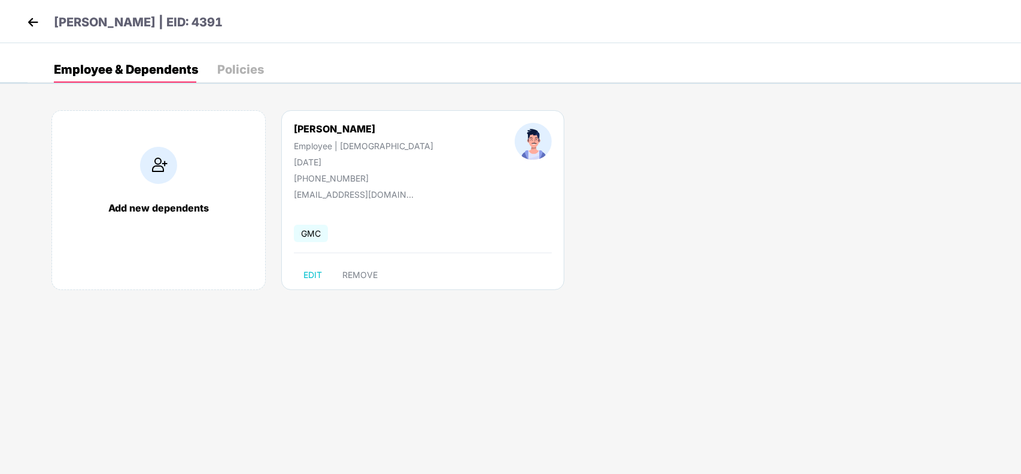
click at [31, 24] on img at bounding box center [33, 22] width 18 height 18
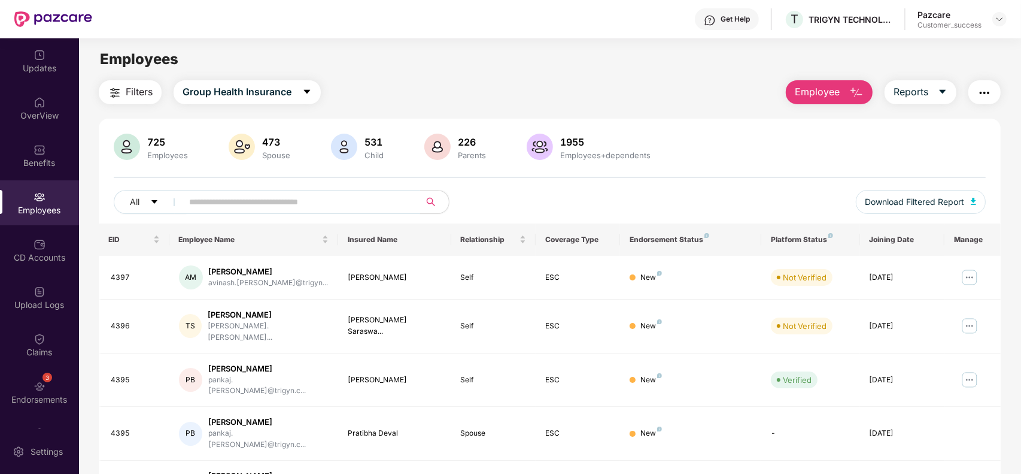
click at [219, 208] on input "text" at bounding box center [296, 202] width 215 height 18
paste input "**********"
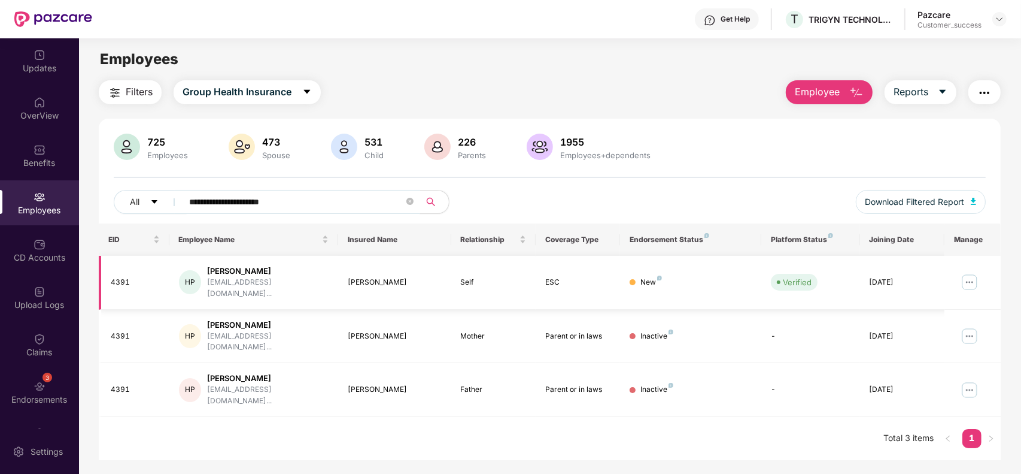
type input "**********"
click at [970, 280] on img at bounding box center [969, 281] width 19 height 19
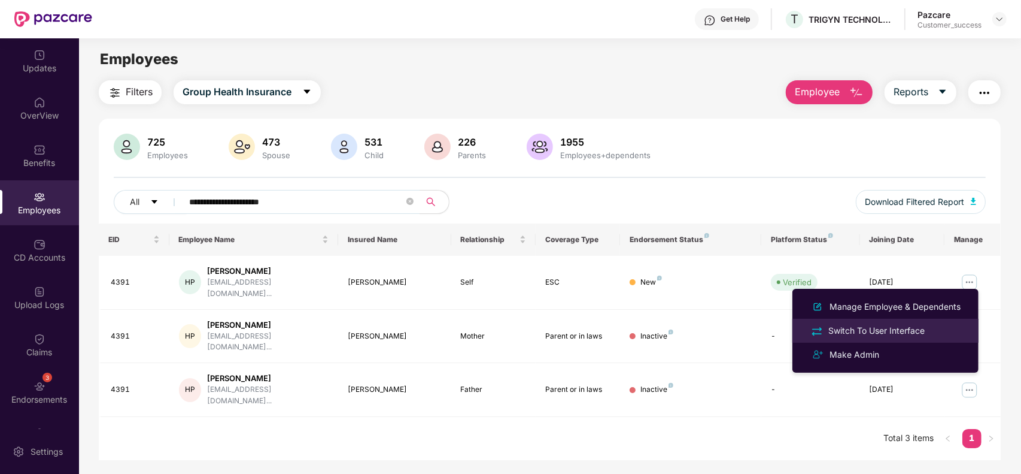
click at [872, 330] on div "Switch To User Interface" at bounding box center [876, 330] width 101 height 13
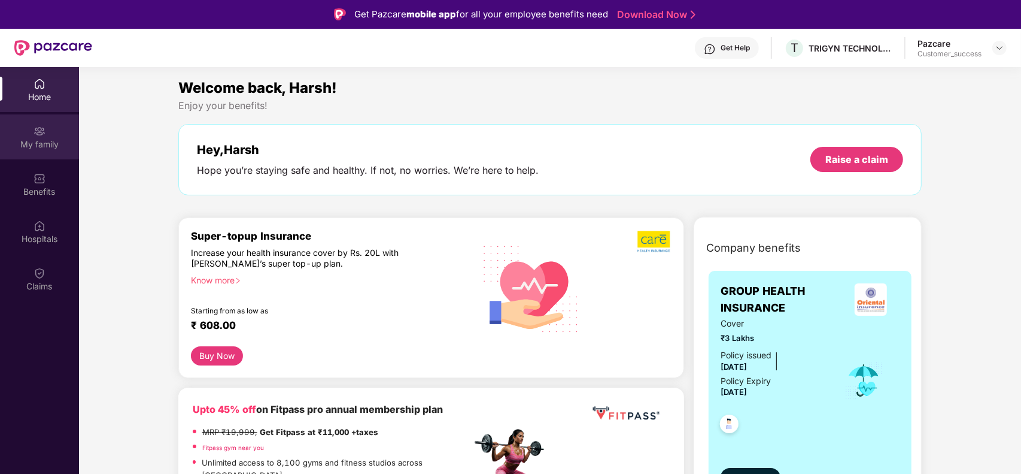
click at [48, 139] on div "My family" at bounding box center [39, 144] width 79 height 12
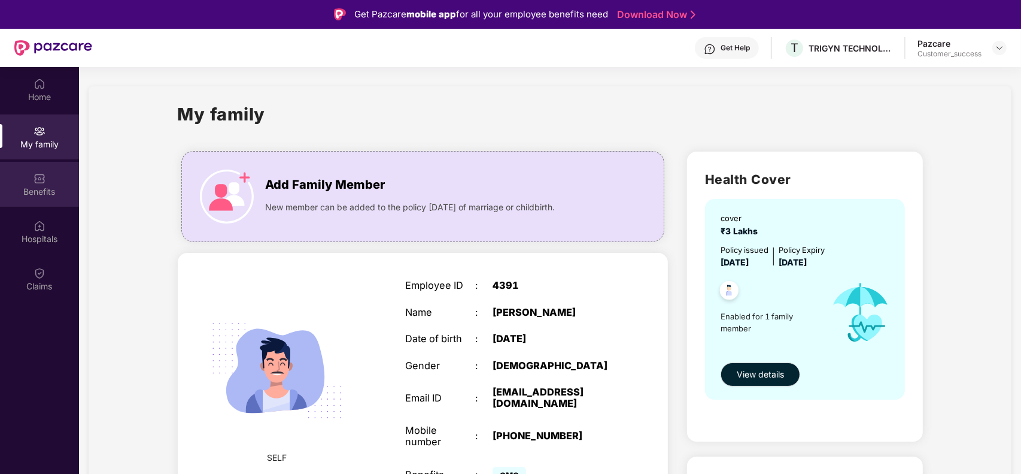
click at [48, 193] on div "Benefits" at bounding box center [39, 192] width 79 height 12
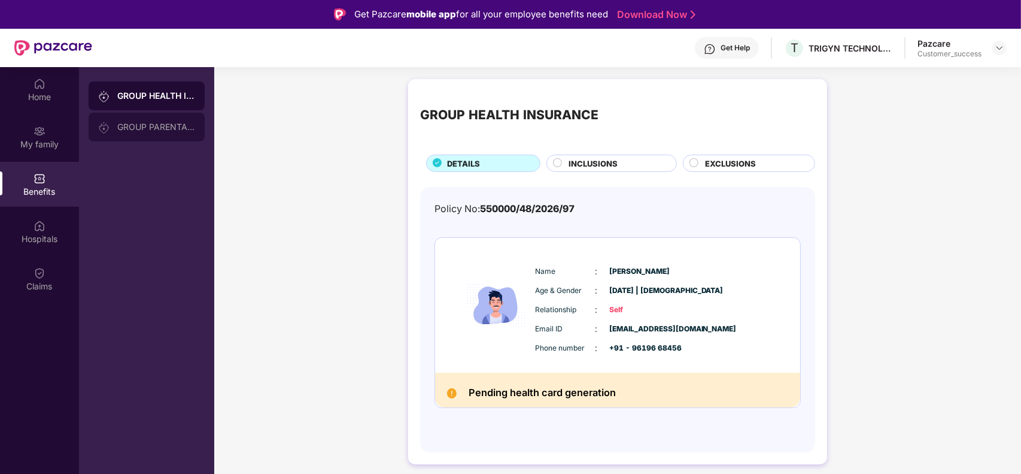
click at [160, 129] on div "GROUP PARENTAL POLICY" at bounding box center [156, 127] width 78 height 10
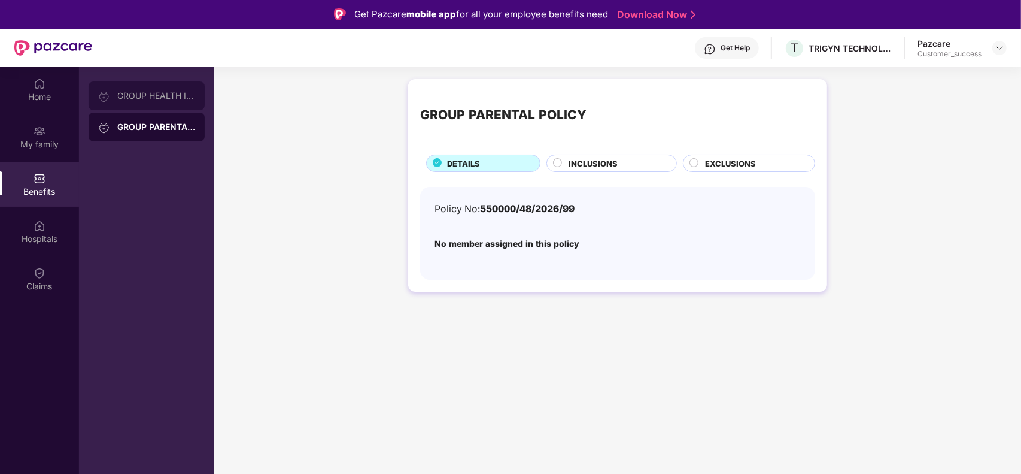
click at [163, 99] on div "GROUP HEALTH INSURANCE" at bounding box center [156, 96] width 78 height 10
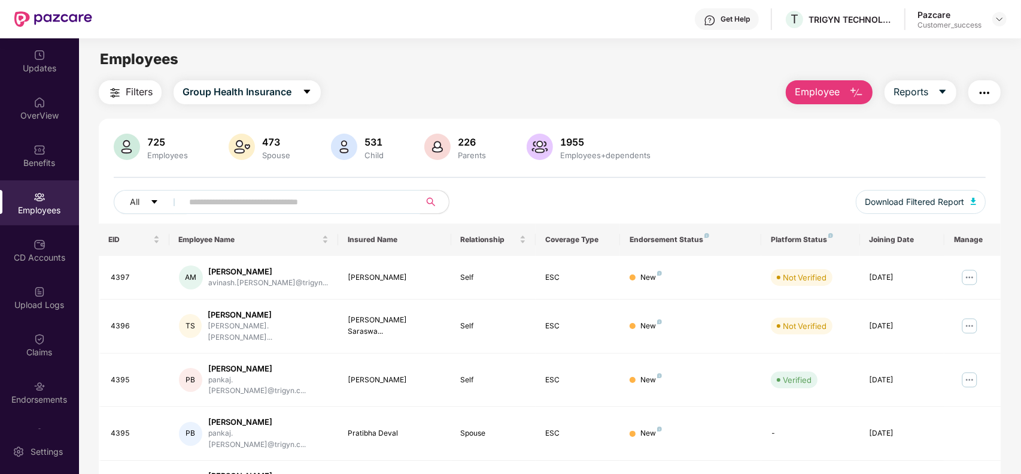
click at [289, 205] on input "text" at bounding box center [296, 202] width 215 height 18
paste input "**********"
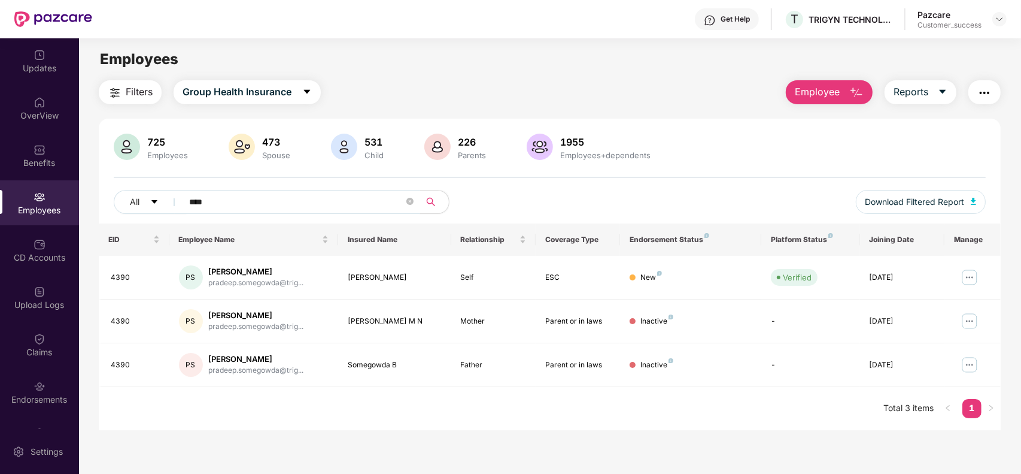
type input "****"
click at [973, 279] on img at bounding box center [969, 277] width 19 height 19
click at [463, 401] on div "EID Employee Name Insured Name Relationship Coverage Type Endorsement Status Pl…" at bounding box center [550, 326] width 902 height 207
click at [975, 279] on img at bounding box center [969, 277] width 19 height 19
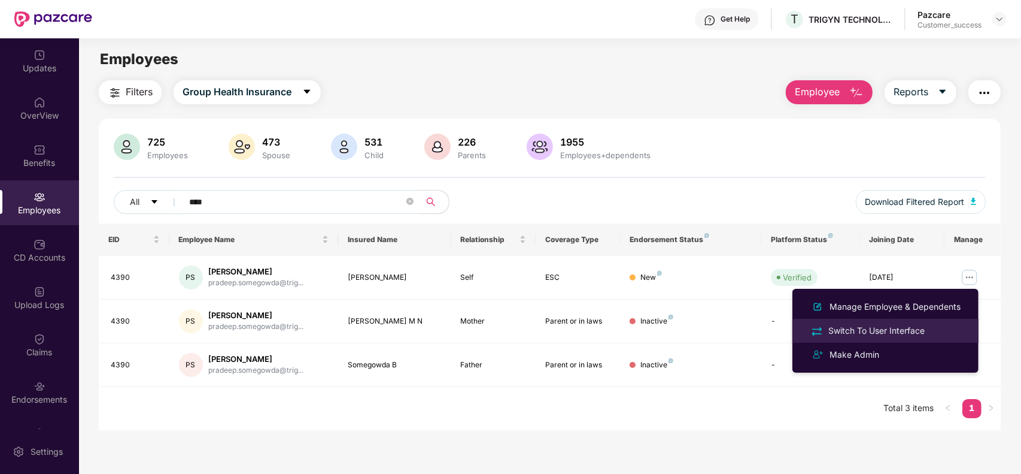
click at [899, 327] on div "Switch To User Interface" at bounding box center [876, 330] width 101 height 13
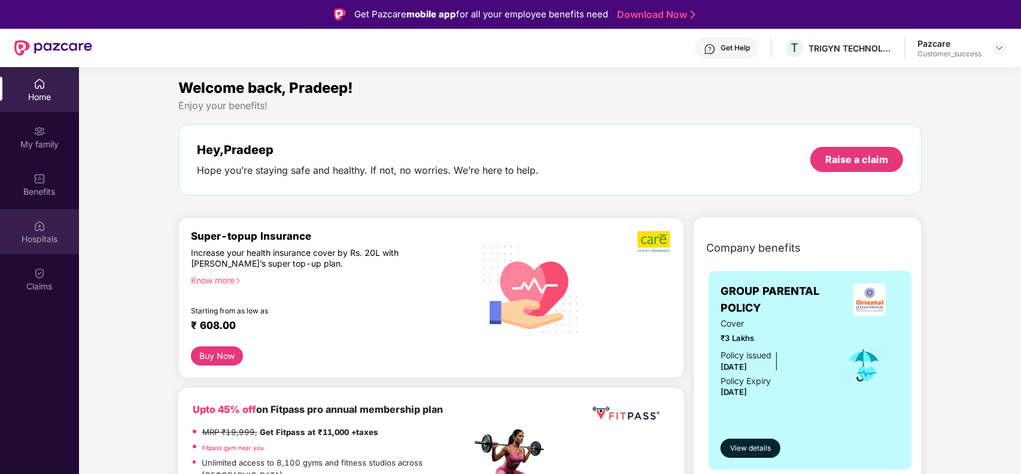
click at [53, 244] on div "Hospitals" at bounding box center [39, 239] width 79 height 12
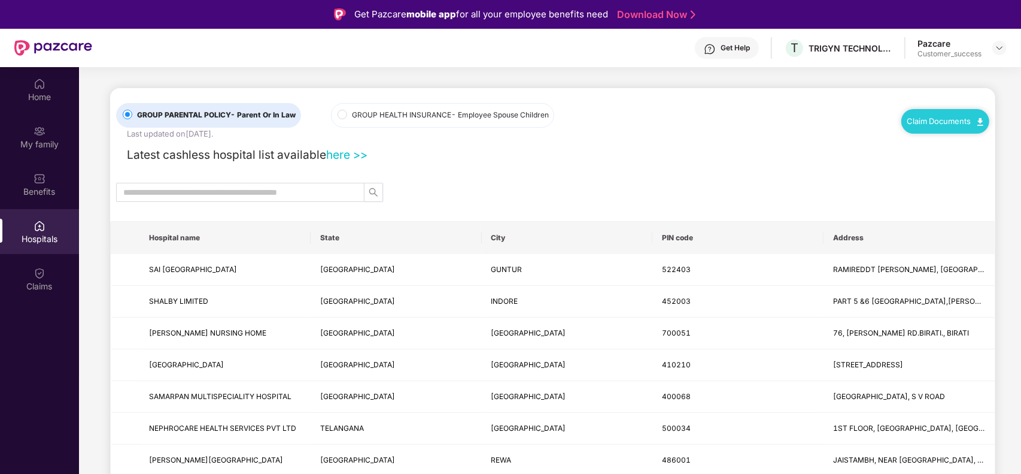
click at [926, 125] on link "Claim Documents" at bounding box center [946, 121] width 76 height 10
click at [922, 136] on link "Claim Form" at bounding box center [950, 142] width 78 height 26
